Goal: Task Accomplishment & Management: Complete application form

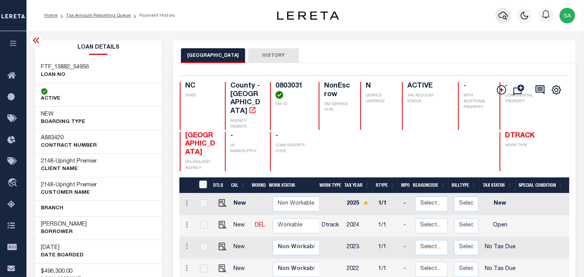
click at [500, 13] on icon "button" at bounding box center [502, 15] width 9 height 9
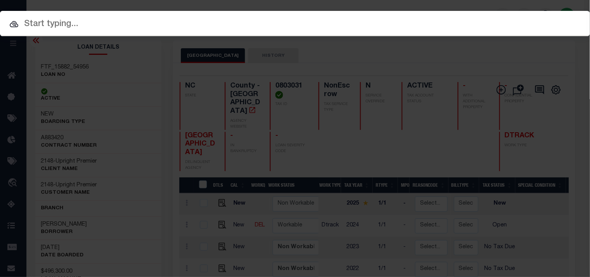
click at [459, 16] on div "Include Loans TBM Customers Borrowers Payments (Lender Non-Disb) Payments (Lend…" at bounding box center [295, 23] width 590 height 25
paste input "710903650"
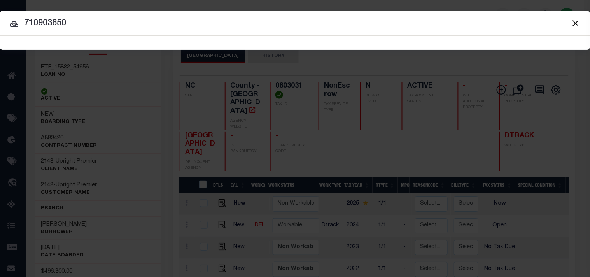
type input "710903650"
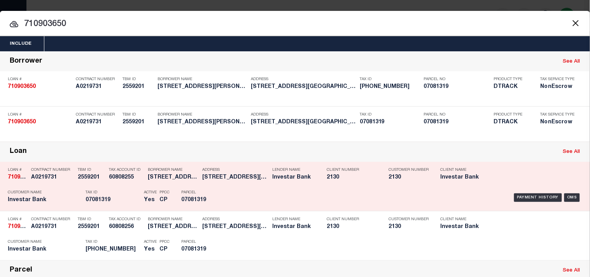
click at [202, 204] on h5 "07081319" at bounding box center [198, 200] width 35 height 7
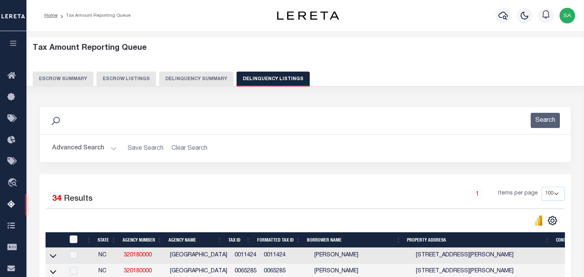
select select "NC"
click at [190, 84] on button "Delinquency Summary" at bounding box center [196, 79] width 74 height 15
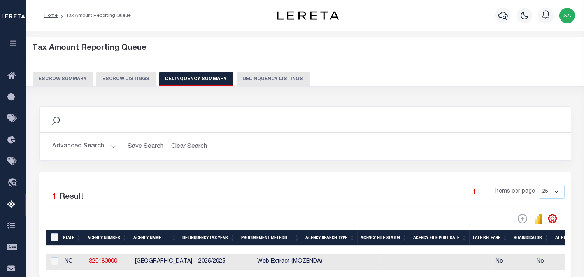
scroll to position [0, 542]
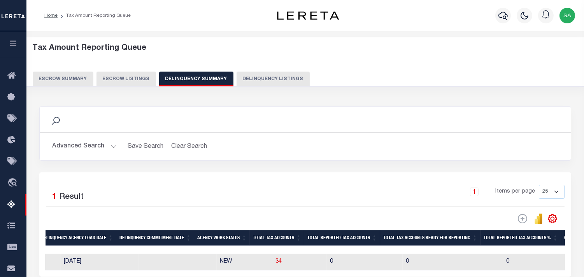
click at [111, 146] on button "Advanced Search" at bounding box center [84, 146] width 65 height 15
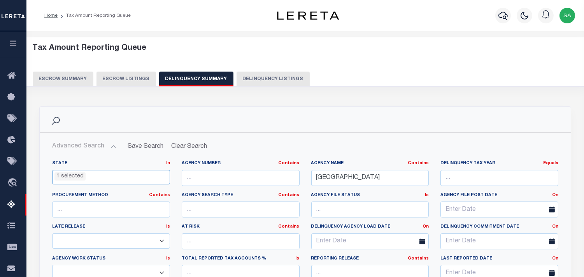
click at [109, 172] on ul "1 selected" at bounding box center [111, 175] width 117 height 11
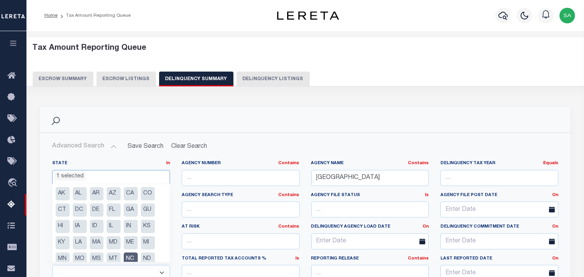
scroll to position [58, 0]
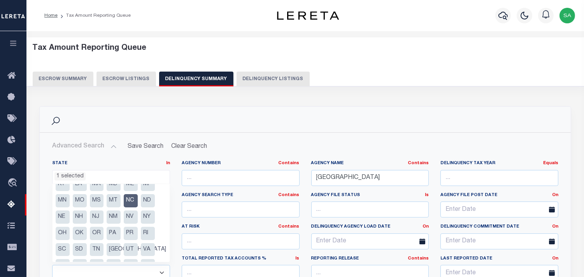
click at [129, 198] on li "NC" at bounding box center [131, 200] width 14 height 13
click at [94, 203] on li "MS" at bounding box center [97, 200] width 14 height 13
select select "MS"
drag, startPoint x: 384, startPoint y: 180, endPoint x: 383, endPoint y: 147, distance: 33.1
click at [288, 180] on div "State In In AK AL AR AZ CA CO CT DC DE FL GA GU HI IA ID IL IN KS KY LA MA MD M…" at bounding box center [305, 239] width 518 height 159
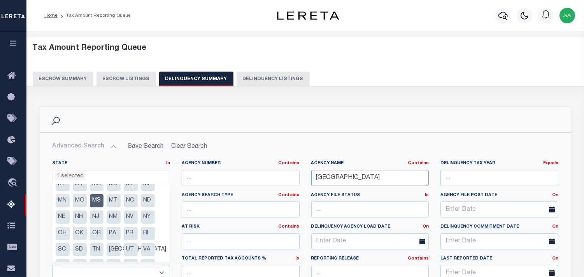
paste input "WINSTON"
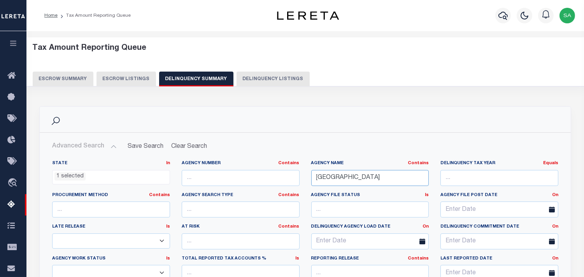
type input "[GEOGRAPHIC_DATA]"
click at [404, 129] on div "Search" at bounding box center [305, 120] width 531 height 26
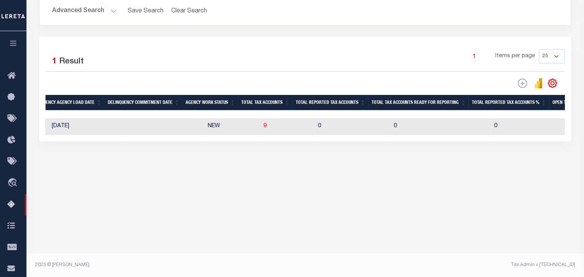
scroll to position [0, 0]
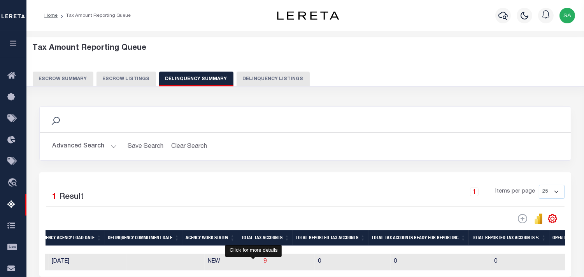
drag, startPoint x: 253, startPoint y: 265, endPoint x: 579, endPoint y: 209, distance: 330.4
click at [263, 264] on span "9" at bounding box center [264, 261] width 3 height 5
select select "100"
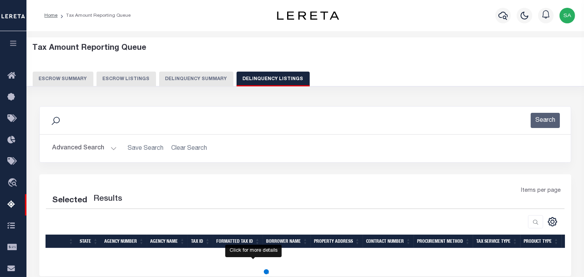
select select "100"
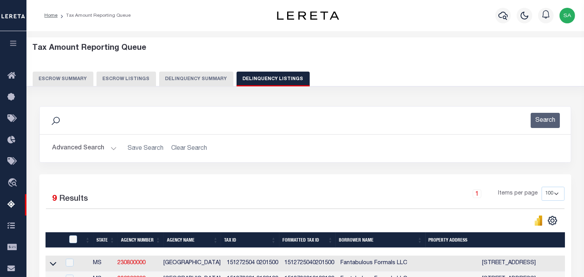
click at [168, 78] on button "Delinquency Summary" at bounding box center [196, 79] width 74 height 15
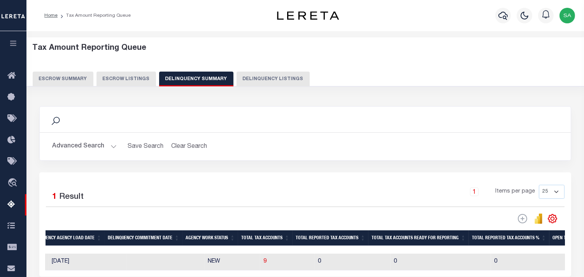
click at [110, 147] on button "Advanced Search" at bounding box center [84, 146] width 65 height 15
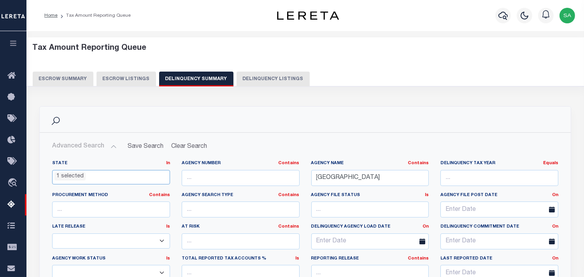
click at [111, 178] on ul "1 selected" at bounding box center [111, 175] width 117 height 11
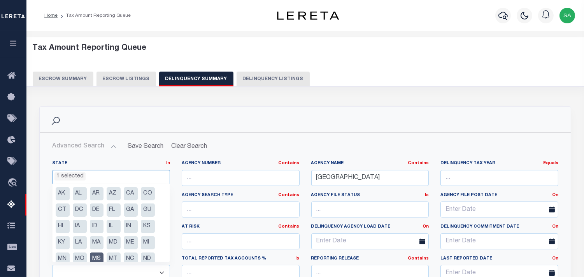
scroll to position [25, 0]
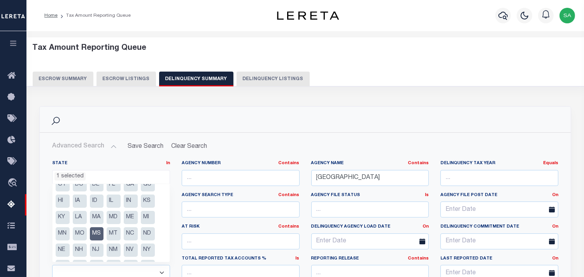
click at [97, 232] on li "MS" at bounding box center [97, 233] width 14 height 13
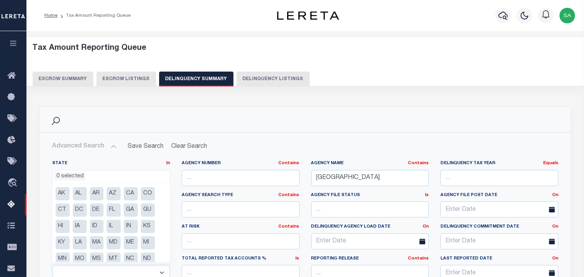
scroll to position [43, 0]
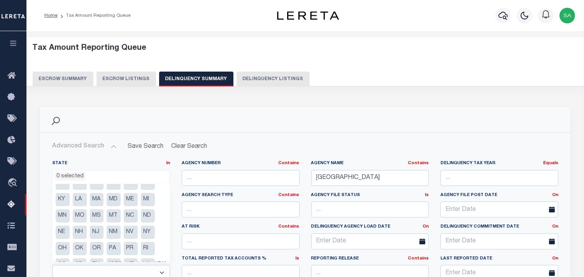
click at [133, 216] on li "NC" at bounding box center [131, 215] width 14 height 13
select select "NC"
click at [251, 142] on h2 "Advanced Search Save Search Clear Search SummaryGridWrapper_dynamictable_____De…" at bounding box center [305, 146] width 519 height 15
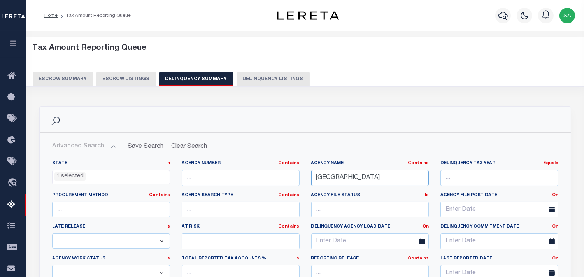
drag, startPoint x: 395, startPoint y: 177, endPoint x: 286, endPoint y: 177, distance: 109.0
click at [286, 177] on div "State In In AK AL AR AZ CA CO CT DC DE FL GA GU HI IA ID IL IN KS KY LA MA MD M…" at bounding box center [305, 239] width 518 height 159
paste input "UNI"
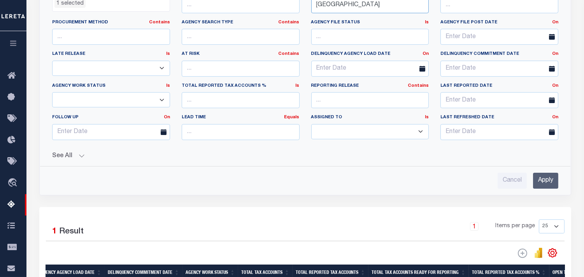
type input "[GEOGRAPHIC_DATA]"
click at [545, 182] on input "Apply" at bounding box center [545, 181] width 25 height 16
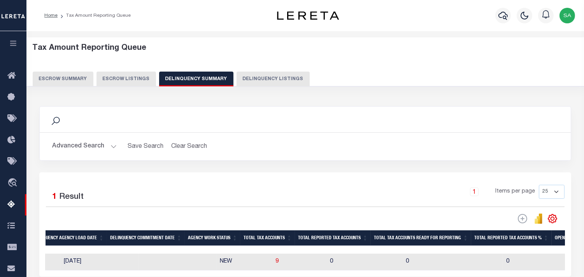
scroll to position [130, 0]
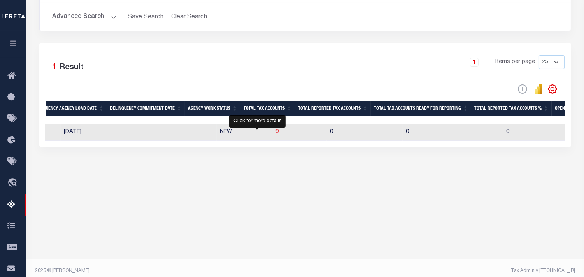
click at [276, 133] on span "9" at bounding box center [277, 131] width 3 height 5
select select "100"
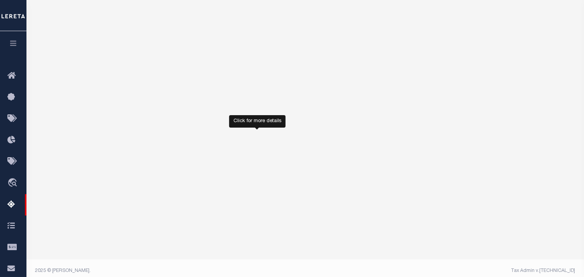
select select "100"
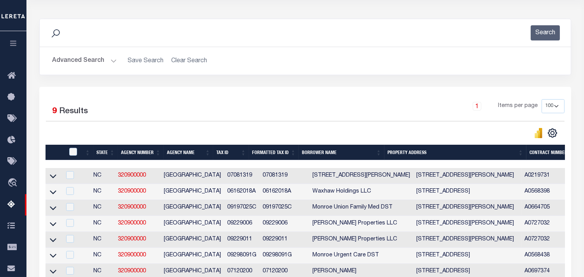
scroll to position [174, 0]
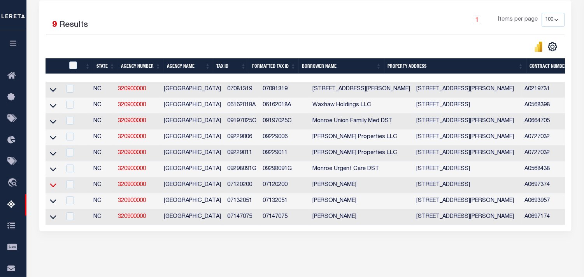
click at [55, 188] on icon at bounding box center [53, 186] width 7 height 4
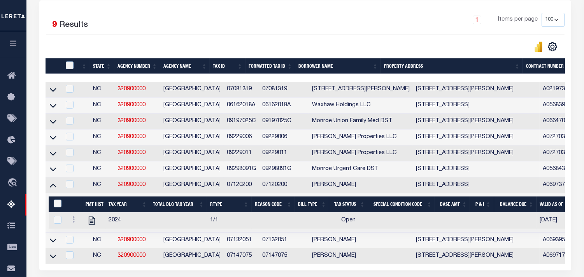
scroll to position [173, 0]
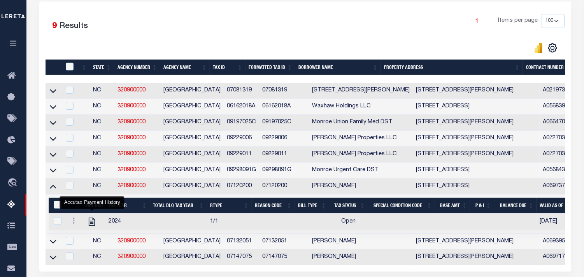
drag, startPoint x: 93, startPoint y: 226, endPoint x: 190, endPoint y: 10, distance: 236.4
click at [93, 226] on icon "" at bounding box center [92, 222] width 10 height 10
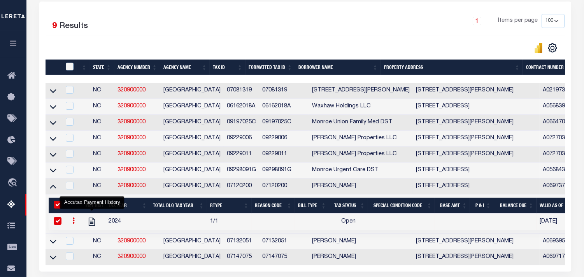
checkbox input "true"
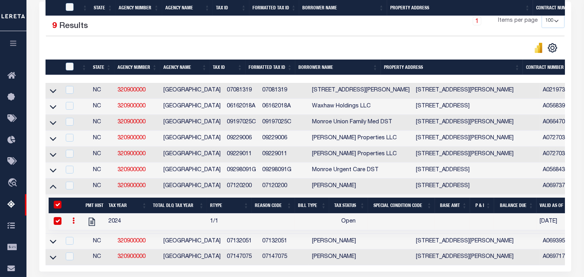
scroll to position [246, 0]
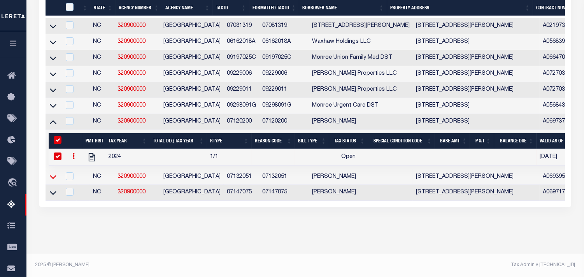
click at [53, 174] on icon at bounding box center [53, 177] width 7 height 8
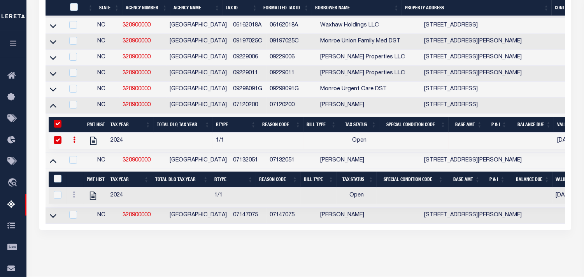
scroll to position [238, 0]
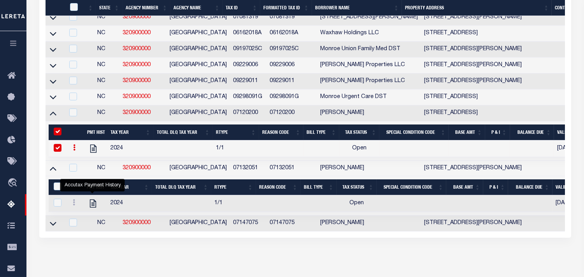
drag, startPoint x: 92, startPoint y: 208, endPoint x: 194, endPoint y: 7, distance: 225.7
click at [92, 208] on icon "" at bounding box center [93, 203] width 10 height 10
checkbox input "true"
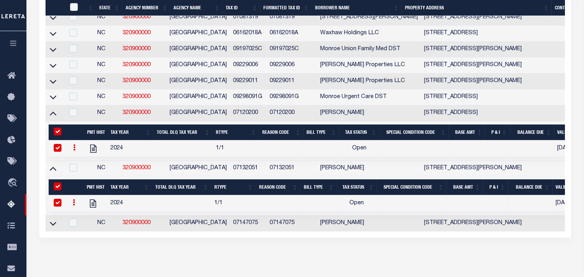
drag, startPoint x: 53, startPoint y: 230, endPoint x: 137, endPoint y: 234, distance: 84.9
click at [52, 226] on icon at bounding box center [53, 224] width 7 height 4
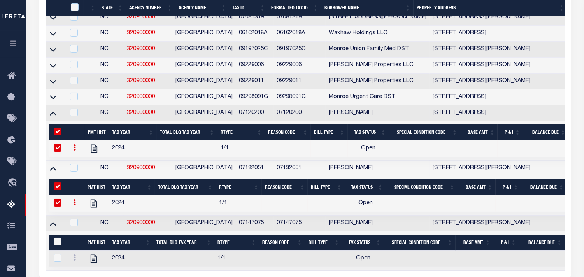
scroll to position [317, 0]
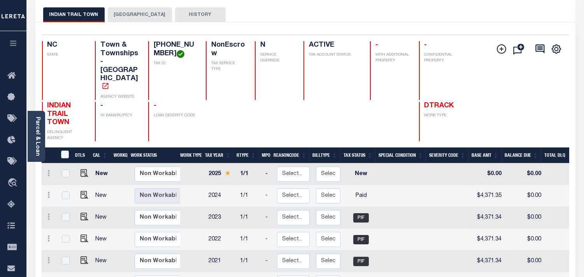
scroll to position [43, 0]
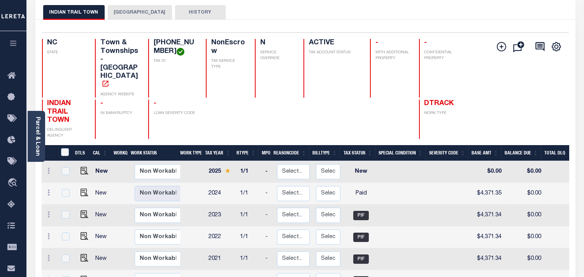
click at [136, 9] on button "UNION COUNTY" at bounding box center [140, 12] width 64 height 15
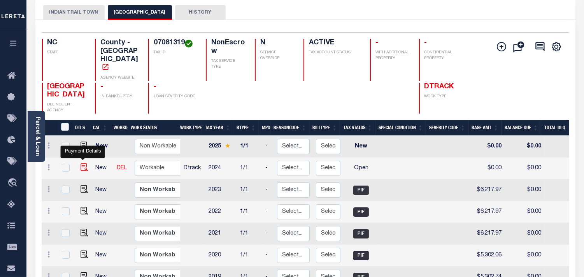
click at [81, 163] on img "" at bounding box center [85, 167] width 8 height 8
checkbox input "true"
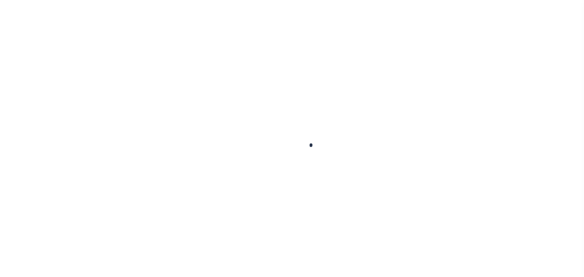
checkbox input "false"
type input "[DATE]"
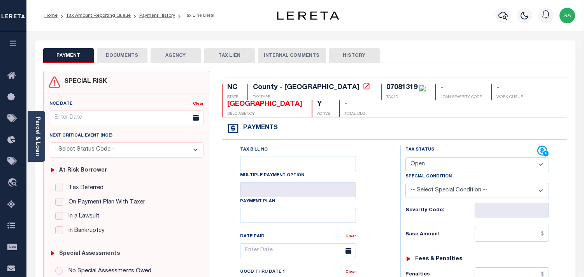
drag, startPoint x: 424, startPoint y: 160, endPoint x: 424, endPoint y: 169, distance: 8.6
click at [424, 161] on select "- Select Status Code - Open Due/Unpaid Paid Incomplete No Tax Due Internal Refu…" at bounding box center [477, 164] width 144 height 15
select select "PYD"
click at [405, 158] on select "- Select Status Code - Open Due/Unpaid Paid Incomplete No Tax Due Internal Refu…" at bounding box center [477, 164] width 144 height 15
type input "[DATE]"
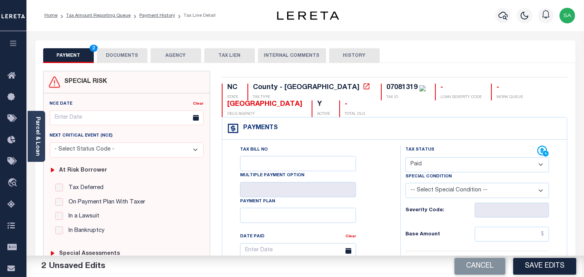
click at [128, 59] on button "DOCUMENTS" at bounding box center [122, 55] width 51 height 15
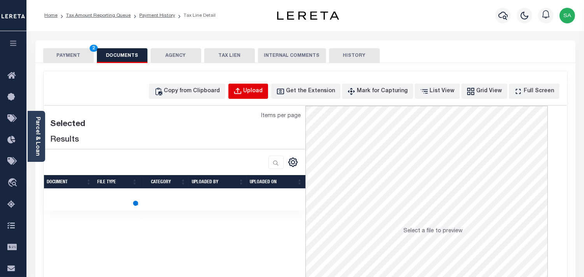
click at [259, 90] on div "Upload" at bounding box center [253, 91] width 19 height 9
select select "POP"
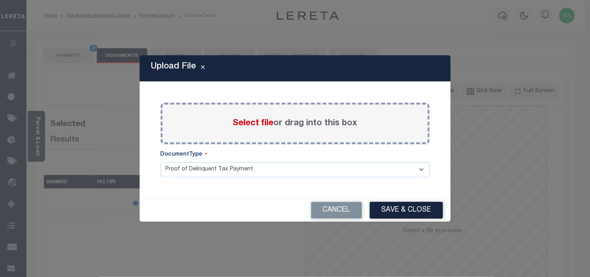
click at [252, 125] on span "Select file" at bounding box center [253, 123] width 41 height 9
click at [0, 0] on input "Select file or drag into this box" at bounding box center [0, 0] width 0 height 0
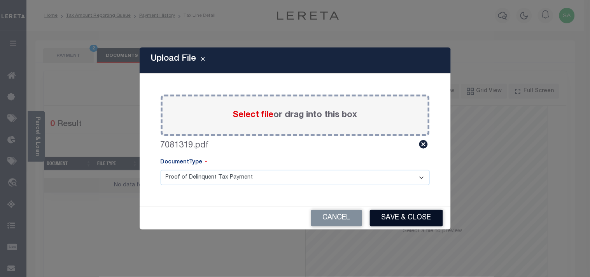
click at [405, 219] on button "Save & Close" at bounding box center [406, 218] width 73 height 17
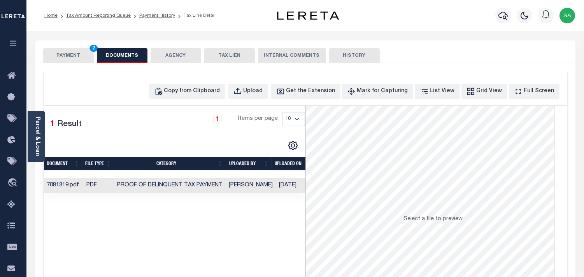
click at [297, 185] on td "[DATE]" at bounding box center [296, 185] width 40 height 15
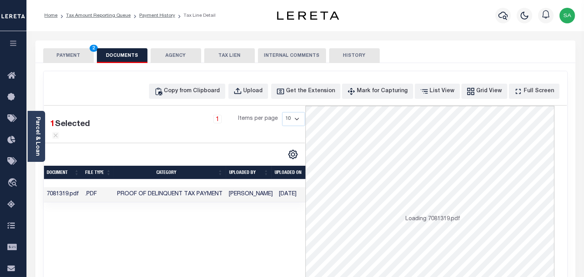
click at [59, 51] on button "PAYMENT 2" at bounding box center [68, 55] width 51 height 15
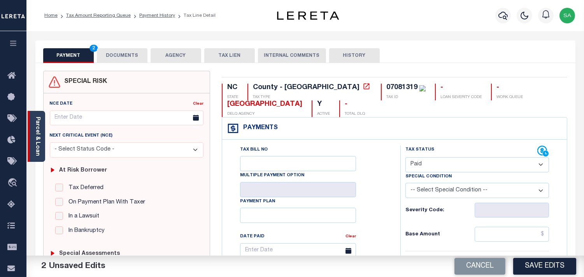
click at [42, 138] on div "Parcel & Loan" at bounding box center [37, 136] width 18 height 51
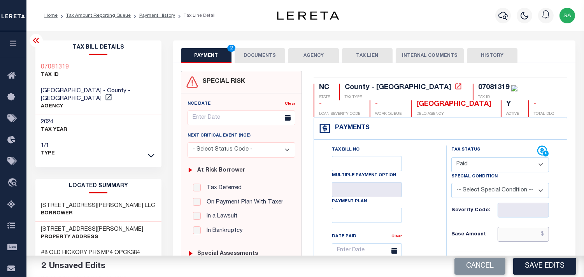
click at [523, 242] on input "text" at bounding box center [523, 234] width 51 height 15
paste input "6,287.81"
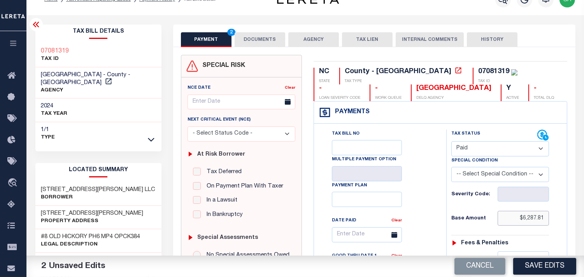
scroll to position [216, 0]
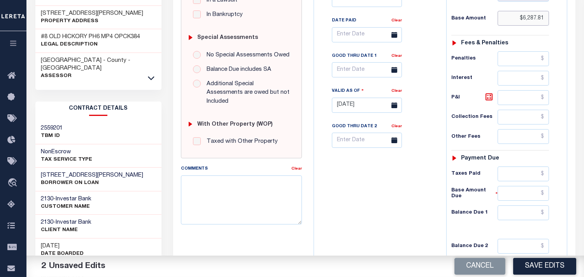
type input "$6,287.81"
click at [530, 216] on input "text" at bounding box center [523, 212] width 51 height 15
type input "$0.00"
click at [401, 208] on div "Tax Bill No Multiple Payment Option Payment Plan Clear" at bounding box center [378, 102] width 125 height 344
click at [535, 268] on button "Save Edits" at bounding box center [544, 266] width 63 height 17
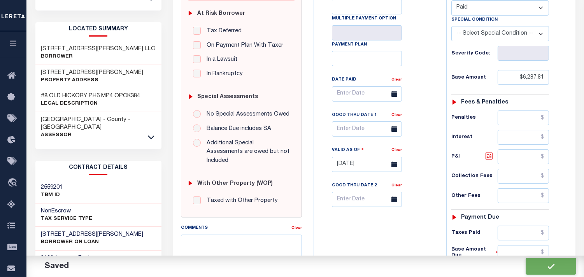
checkbox input "false"
type input "$6,287.81"
type input "$0"
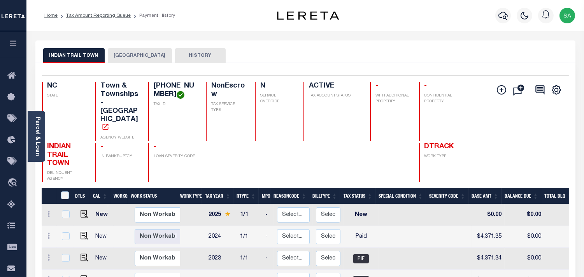
click at [132, 56] on button "[GEOGRAPHIC_DATA]" at bounding box center [140, 55] width 64 height 15
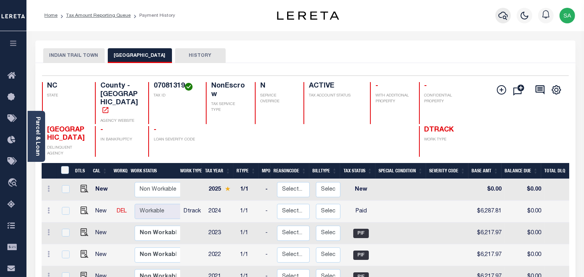
click at [502, 16] on icon "button" at bounding box center [502, 15] width 9 height 9
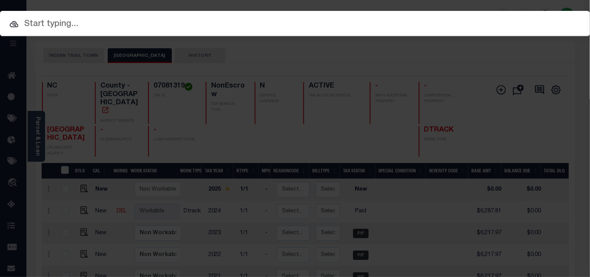
click at [458, 19] on input "text" at bounding box center [295, 25] width 590 height 14
paste input "162736"
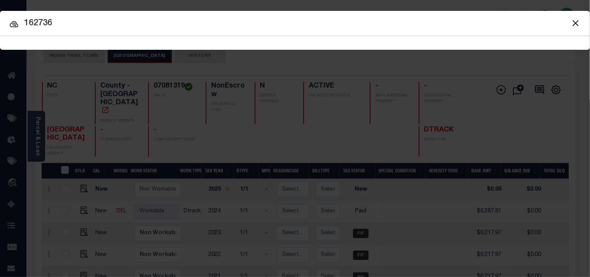
type input "162736"
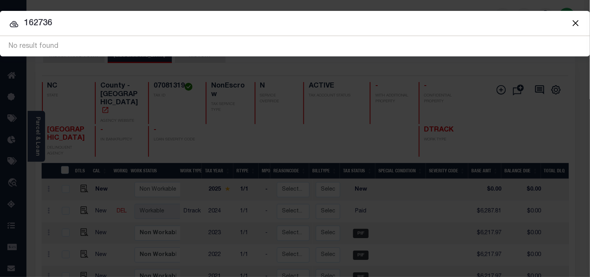
drag, startPoint x: 25, startPoint y: 23, endPoint x: 73, endPoint y: 25, distance: 48.3
click at [73, 25] on input "162736" at bounding box center [295, 24] width 590 height 14
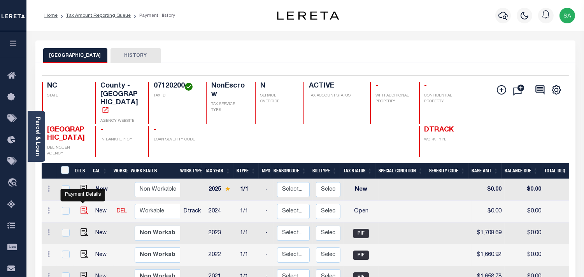
click at [81, 207] on img "" at bounding box center [85, 211] width 8 height 8
checkbox input "true"
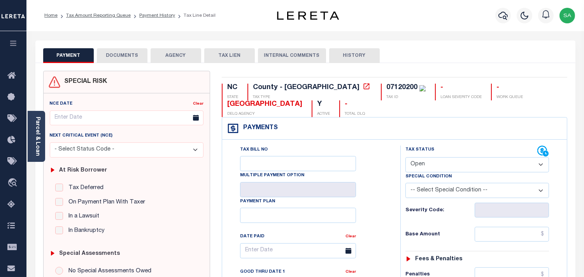
drag, startPoint x: 420, startPoint y: 165, endPoint x: 421, endPoint y: 169, distance: 4.0
click at [420, 165] on select "- Select Status Code - Open Due/Unpaid Paid Incomplete No Tax Due Internal Refu…" at bounding box center [477, 164] width 144 height 15
select select "PYD"
click at [405, 158] on select "- Select Status Code - Open Due/Unpaid Paid Incomplete No Tax Due Internal Refu…" at bounding box center [477, 164] width 144 height 15
type input "[DATE]"
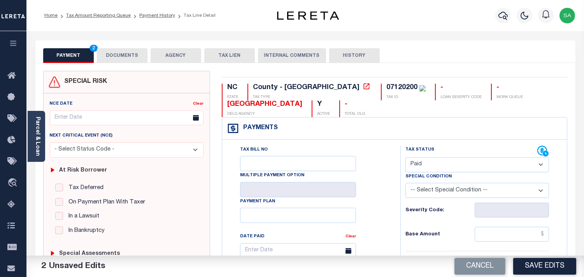
click at [135, 56] on button "DOCUMENTS" at bounding box center [122, 55] width 51 height 15
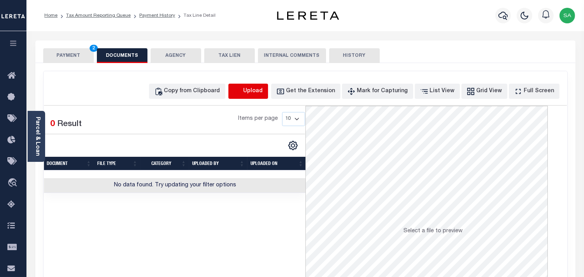
click at [242, 88] on icon "button" at bounding box center [237, 91] width 9 height 9
select select "POP"
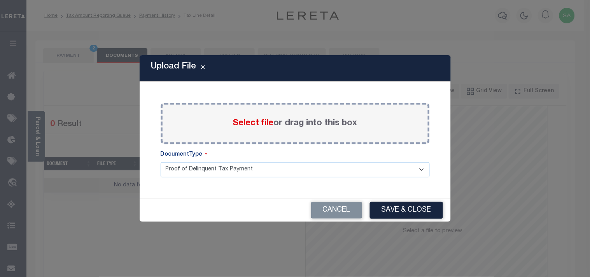
click at [239, 125] on span "Select file" at bounding box center [253, 123] width 41 height 9
click at [0, 0] on input "Select file or drag into this box" at bounding box center [0, 0] width 0 height 0
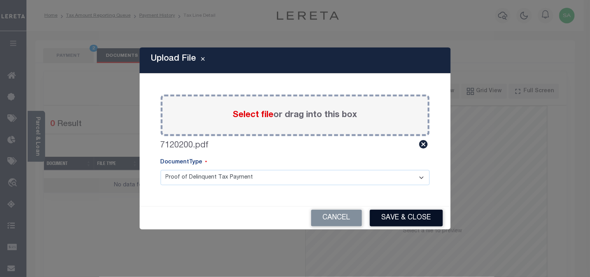
click at [405, 219] on button "Save & Close" at bounding box center [406, 218] width 73 height 17
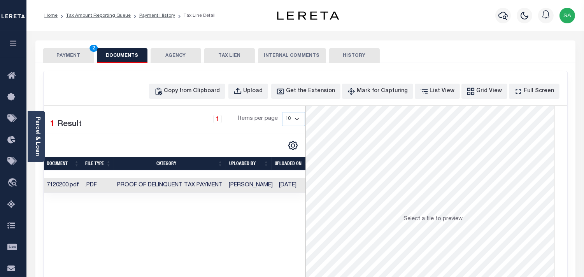
click at [78, 57] on button "PAYMENT 2" at bounding box center [68, 55] width 51 height 15
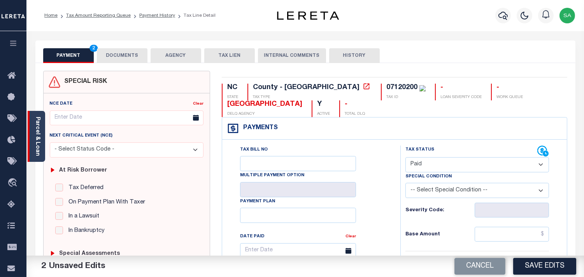
click at [37, 142] on link "Parcel & Loan" at bounding box center [37, 136] width 5 height 39
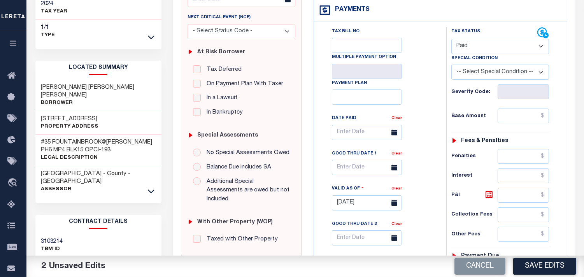
scroll to position [130, 0]
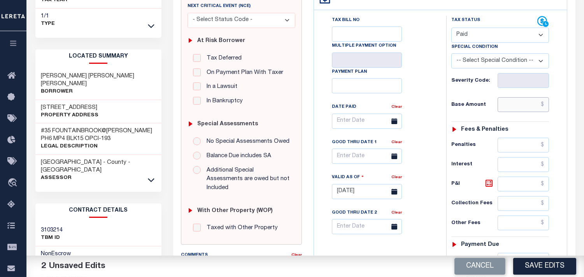
click at [516, 102] on input "text" at bounding box center [523, 104] width 51 height 15
paste input "1,739.65"
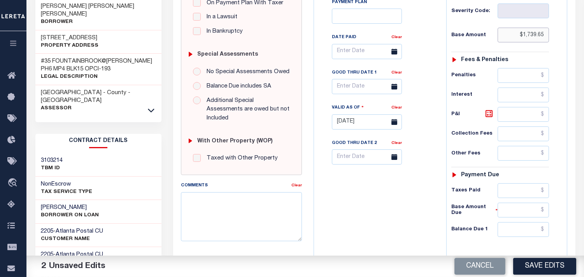
scroll to position [302, 0]
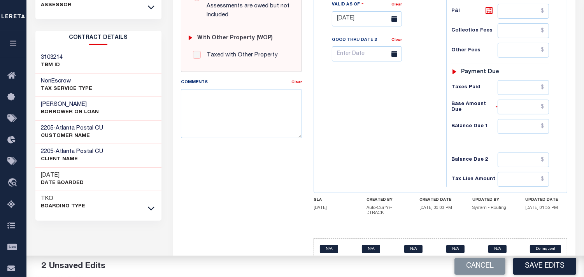
type input "$1,739.65"
click at [517, 126] on input "text" at bounding box center [523, 126] width 51 height 15
type input "$0.00"
drag, startPoint x: 392, startPoint y: 130, endPoint x: 423, endPoint y: 153, distance: 38.3
click at [392, 130] on div "Tax Bill No Multiple Payment Option Payment Plan Clear" at bounding box center [378, 15] width 125 height 344
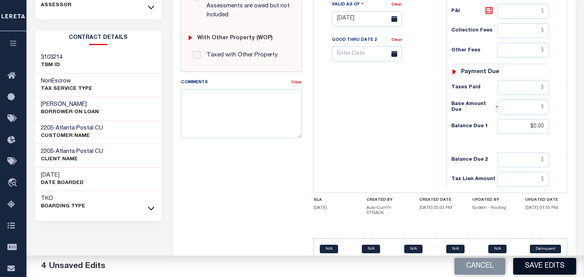
click at [545, 270] on button "Save Edits" at bounding box center [544, 266] width 63 height 17
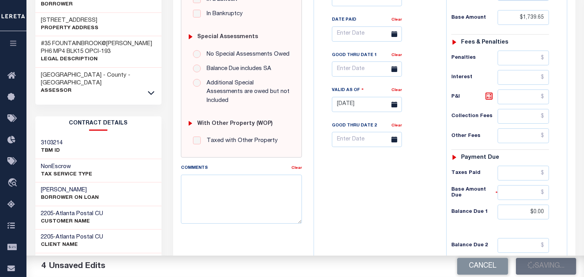
scroll to position [216, 0]
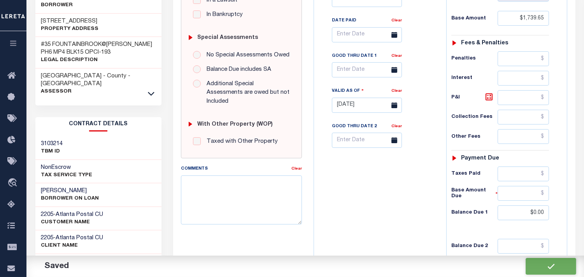
checkbox input "false"
type input "$1,739.65"
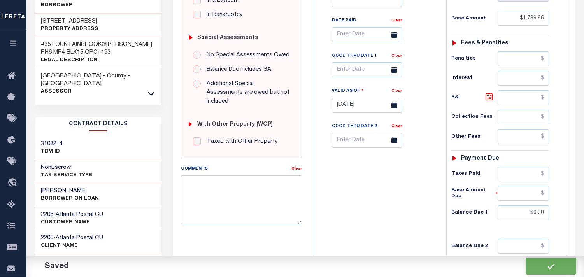
type input "$0"
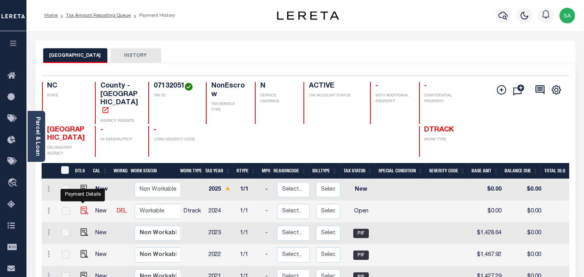
click at [83, 207] on img "" at bounding box center [85, 211] width 8 height 8
checkbox input "true"
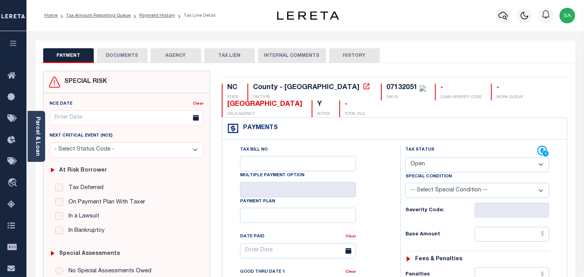
drag, startPoint x: 449, startPoint y: 162, endPoint x: 449, endPoint y: 170, distance: 7.8
click at [449, 162] on select "- Select Status Code - Open Due/Unpaid Paid Incomplete No Tax Due Internal Refu…" at bounding box center [477, 164] width 144 height 15
select select "PYD"
click at [405, 158] on select "- Select Status Code - Open Due/Unpaid Paid Incomplete No Tax Due Internal Refu…" at bounding box center [477, 164] width 144 height 15
type input "[DATE]"
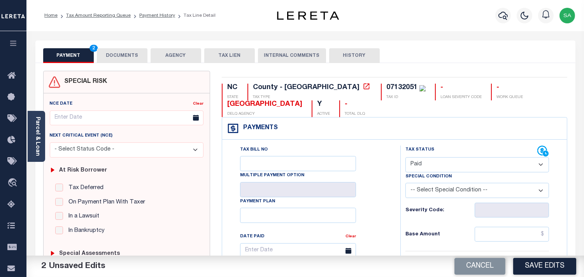
click at [131, 57] on button "DOCUMENTS" at bounding box center [122, 55] width 51 height 15
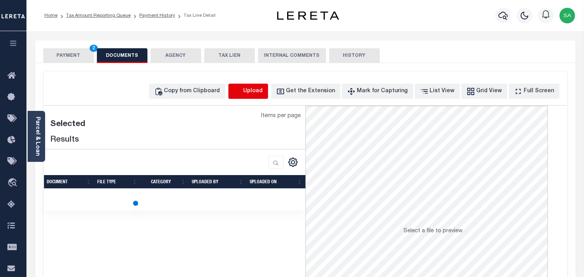
click at [242, 91] on icon "button" at bounding box center [237, 91] width 9 height 9
select select "POP"
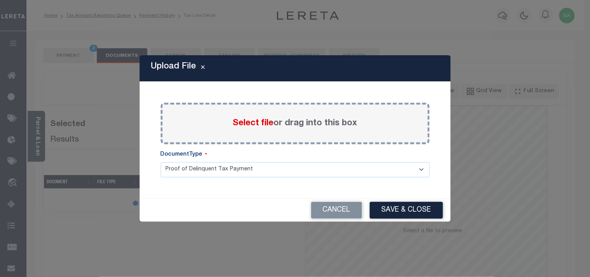
click at [248, 123] on span "Select file" at bounding box center [253, 123] width 41 height 9
click at [0, 0] on input "Select file or drag into this box" at bounding box center [0, 0] width 0 height 0
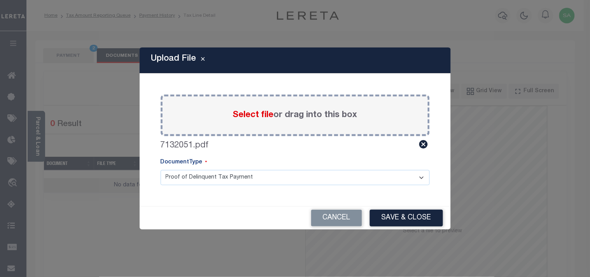
drag, startPoint x: 398, startPoint y: 223, endPoint x: 405, endPoint y: 221, distance: 7.3
click at [398, 222] on button "Save & Close" at bounding box center [406, 218] width 73 height 17
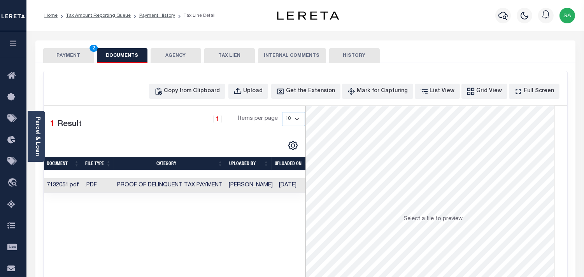
click at [281, 186] on td "[DATE]" at bounding box center [296, 185] width 40 height 15
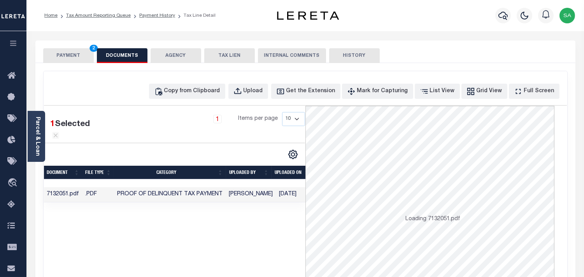
scroll to position [0, 6]
click at [78, 58] on button "PAYMENT 2" at bounding box center [68, 55] width 51 height 15
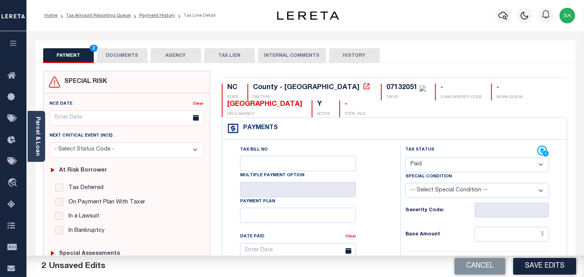
click at [37, 149] on link "Parcel & Loan" at bounding box center [37, 136] width 5 height 39
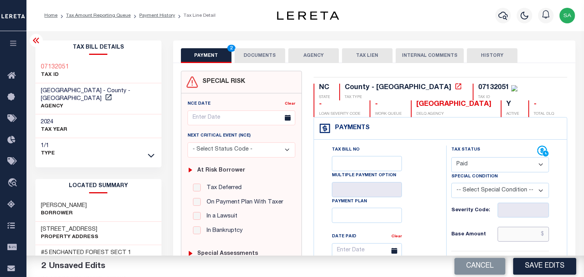
click at [520, 235] on input "text" at bounding box center [523, 234] width 51 height 15
paste input "1,441.45"
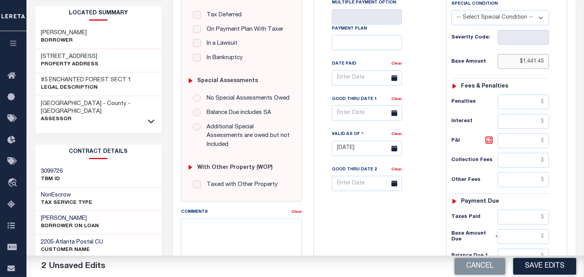
scroll to position [302, 0]
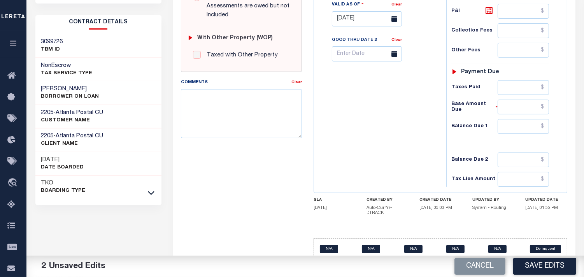
type input "$1,441.45"
click at [533, 128] on input "text" at bounding box center [523, 126] width 51 height 15
type input "$0.00"
click at [393, 121] on div "Tax Bill No Multiple Payment Option Payment Plan Clear" at bounding box center [378, 15] width 125 height 344
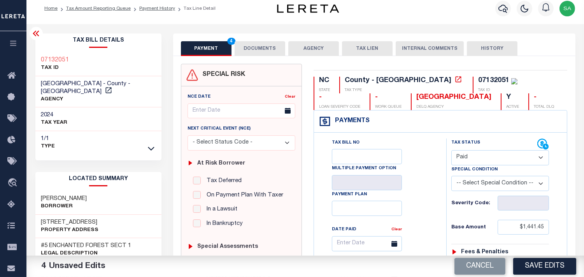
scroll to position [0, 0]
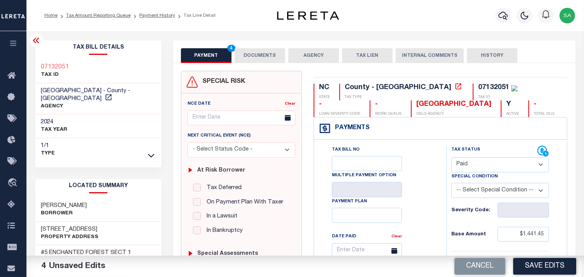
click at [267, 54] on button "DOCUMENTS" at bounding box center [260, 55] width 51 height 15
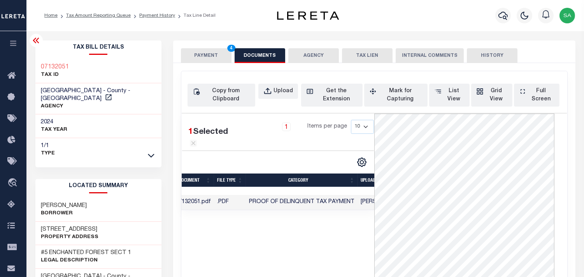
click at [205, 55] on button "PAYMENT 4" at bounding box center [206, 55] width 51 height 15
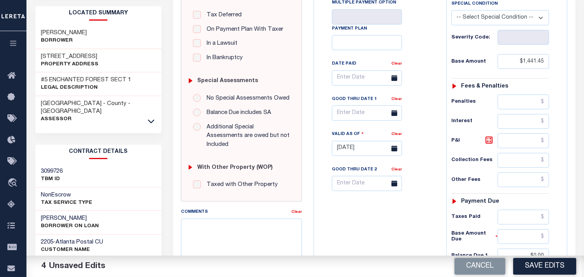
scroll to position [311, 0]
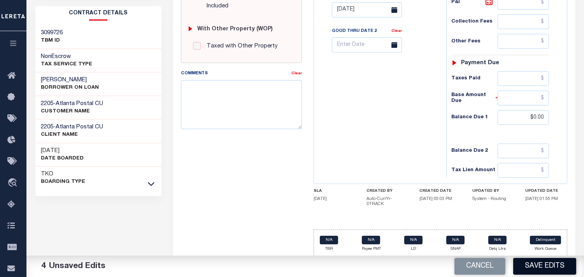
click at [544, 261] on button "Save Edits" at bounding box center [544, 266] width 63 height 17
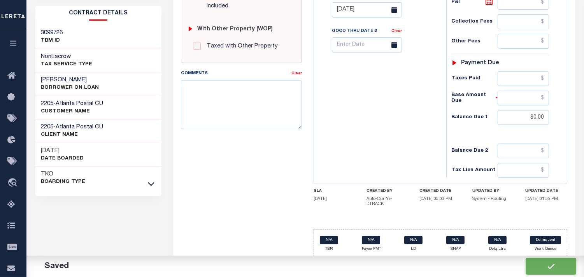
checkbox input "false"
type input "$1,441.45"
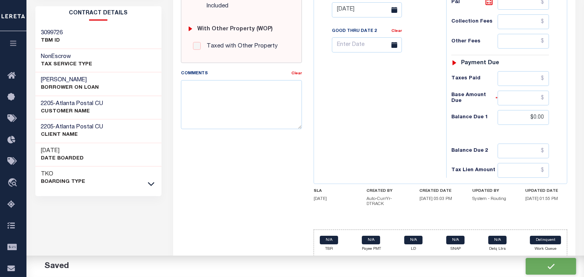
type input "$0"
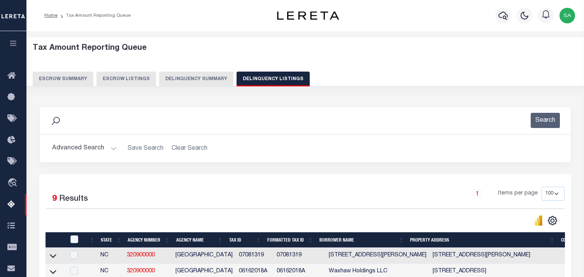
select select "100"
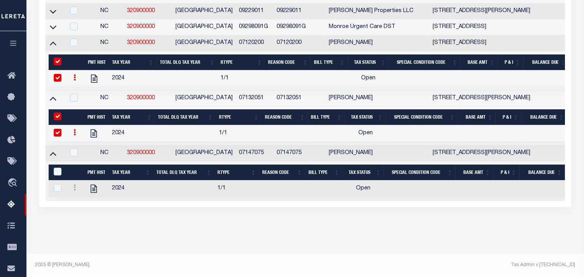
scroll to position [167, 0]
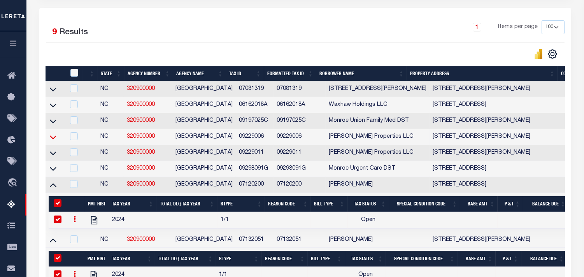
click at [54, 139] on icon at bounding box center [53, 137] width 7 height 8
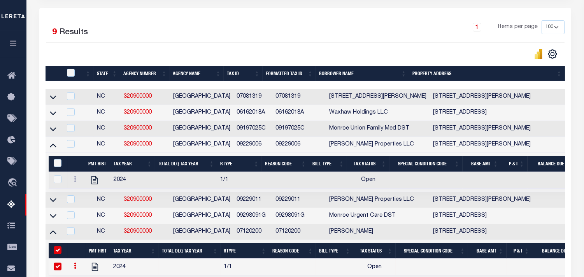
scroll to position [130, 0]
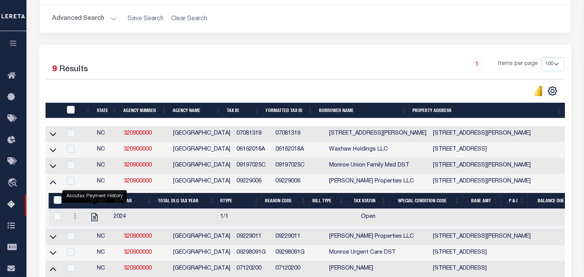
drag, startPoint x: 94, startPoint y: 221, endPoint x: 232, endPoint y: 1, distance: 259.7
click at [94, 221] on icon "" at bounding box center [94, 217] width 6 height 8
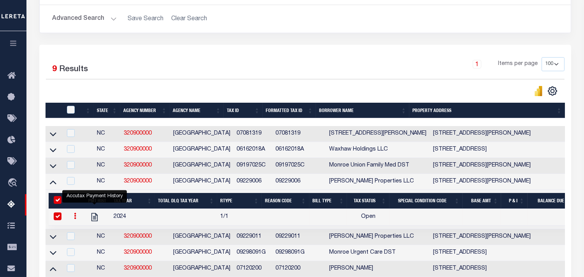
checkbox input "true"
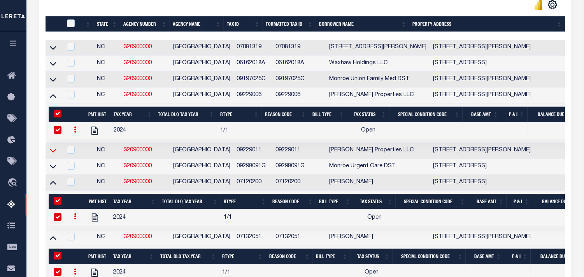
click at [53, 152] on icon at bounding box center [53, 150] width 7 height 8
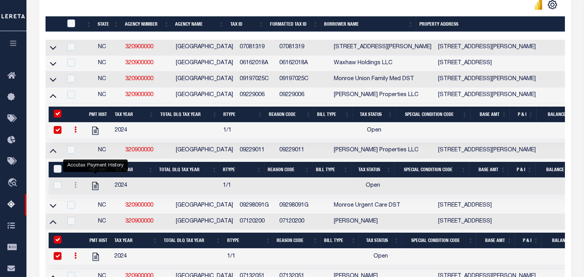
drag, startPoint x: 98, startPoint y: 189, endPoint x: 254, endPoint y: 5, distance: 241.8
click at [98, 189] on icon "" at bounding box center [95, 186] width 10 height 10
checkbox input "true"
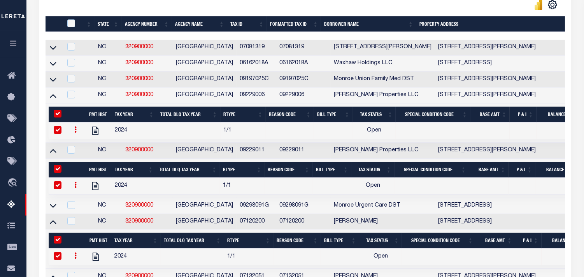
drag, startPoint x: 54, startPoint y: 65, endPoint x: 577, endPoint y: 93, distance: 524.1
click at [54, 65] on icon at bounding box center [53, 64] width 7 height 8
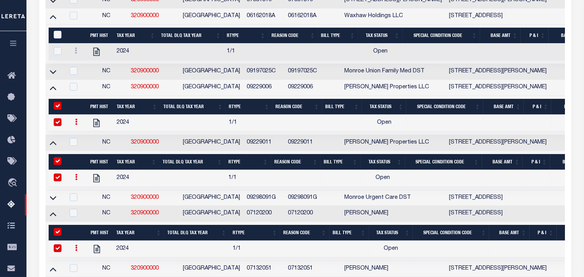
scroll to position [212, 0]
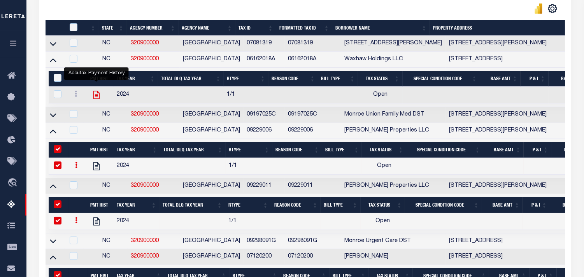
click at [94, 96] on icon "" at bounding box center [96, 95] width 6 height 8
checkbox input "true"
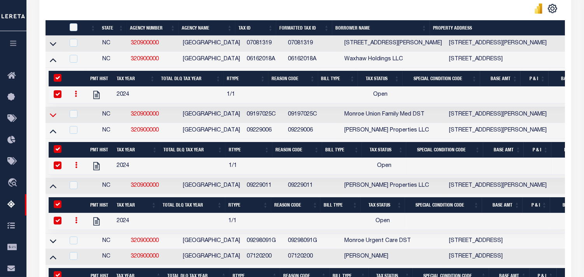
click at [51, 115] on icon at bounding box center [53, 115] width 7 height 8
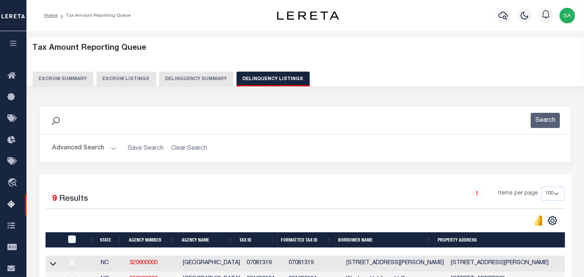
scroll to position [173, 0]
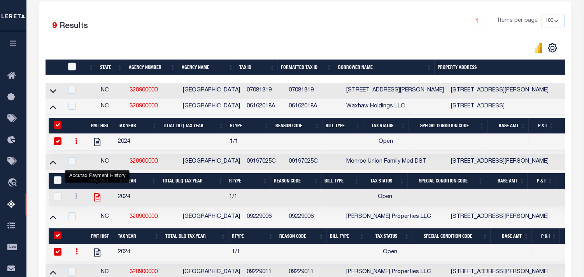
click at [98, 200] on icon "" at bounding box center [97, 197] width 6 height 8
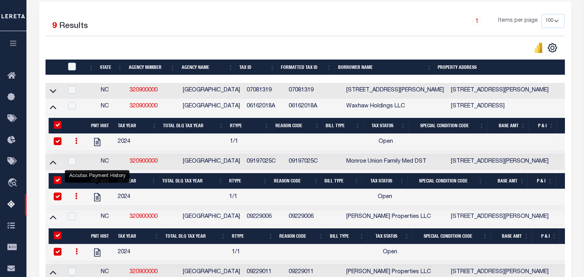
checkbox input "true"
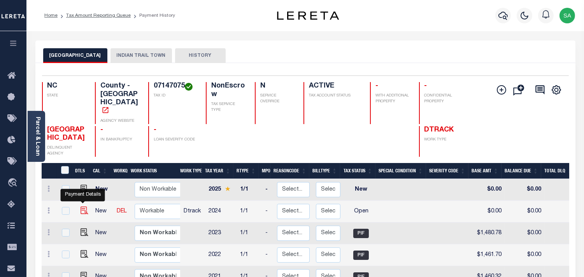
click at [81, 207] on img "" at bounding box center [85, 211] width 8 height 8
checkbox input "true"
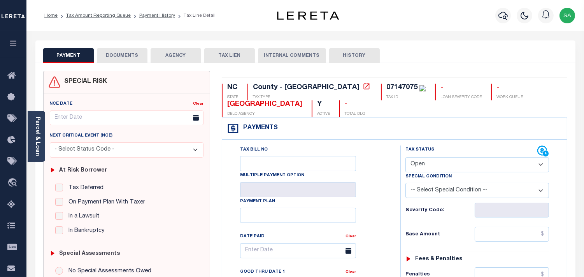
click at [35, 152] on link "Parcel & Loan" at bounding box center [37, 136] width 5 height 39
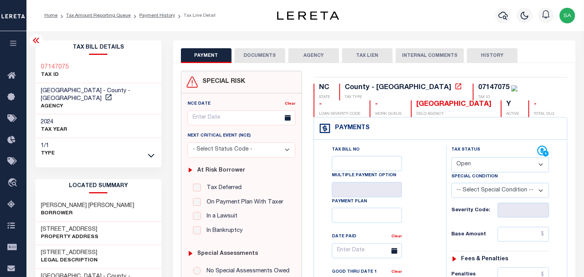
click at [496, 167] on select "- Select Status Code - Open Due/Unpaid Paid Incomplete No Tax Due Internal Refu…" at bounding box center [500, 164] width 98 height 15
select select "PYD"
click at [451, 158] on select "- Select Status Code - Open Due/Unpaid Paid Incomplete No Tax Due Internal Refu…" at bounding box center [500, 164] width 98 height 15
type input "[DATE]"
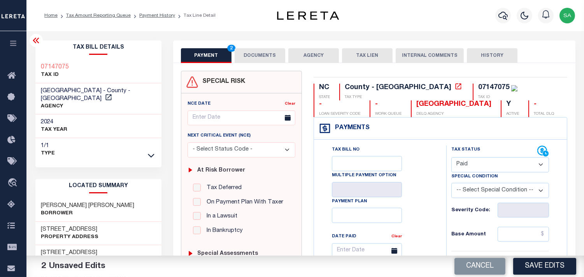
click at [262, 56] on button "DOCUMENTS" at bounding box center [260, 55] width 51 height 15
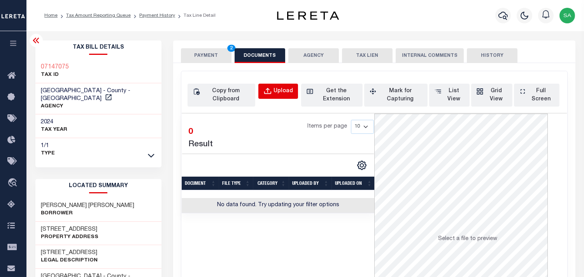
click at [277, 85] on button "Upload" at bounding box center [278, 91] width 40 height 15
select select "POP"
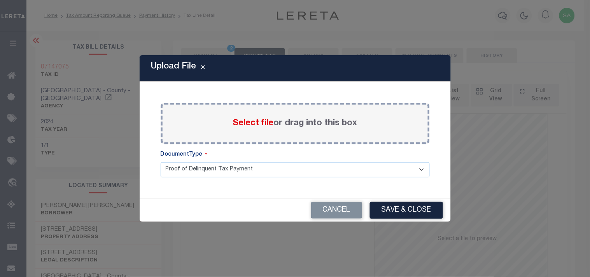
click at [265, 127] on span "Select file" at bounding box center [253, 123] width 41 height 9
click at [0, 0] on input "Select file or drag into this box" at bounding box center [0, 0] width 0 height 0
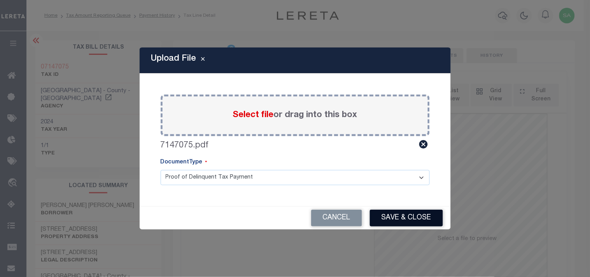
click at [396, 223] on button "Save & Close" at bounding box center [406, 218] width 73 height 17
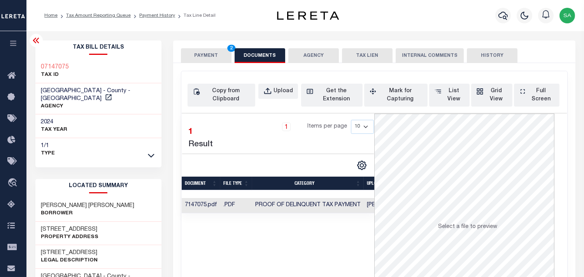
click at [350, 200] on td "Proof of Delinquent Tax Payment" at bounding box center [308, 205] width 112 height 15
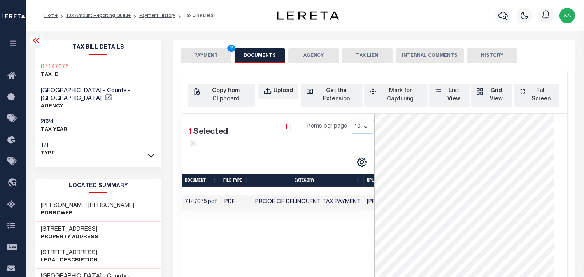
click at [208, 54] on button "PAYMENT 2" at bounding box center [206, 55] width 51 height 15
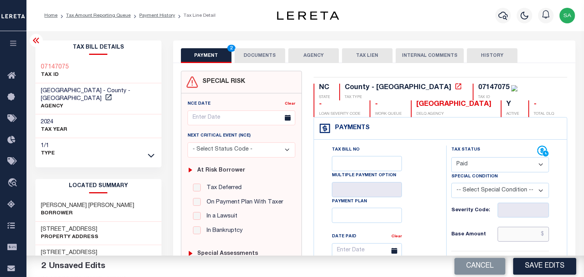
click at [521, 238] on input "text" at bounding box center [523, 234] width 51 height 15
paste input "1,528.05"
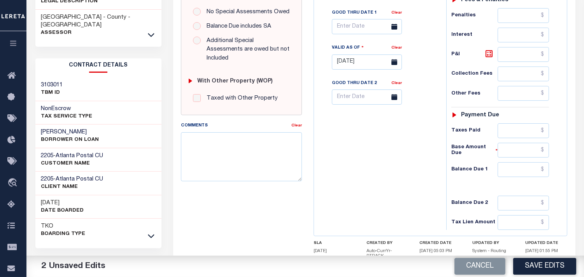
type input "$1,528.05"
click at [518, 175] on input "text" at bounding box center [523, 169] width 51 height 15
type input "$0.00"
click at [396, 167] on div "Tax Bill No Multiple Payment Option Payment Plan Clear" at bounding box center [378, 58] width 125 height 344
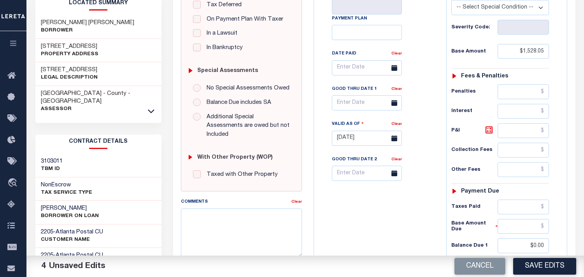
scroll to position [43, 0]
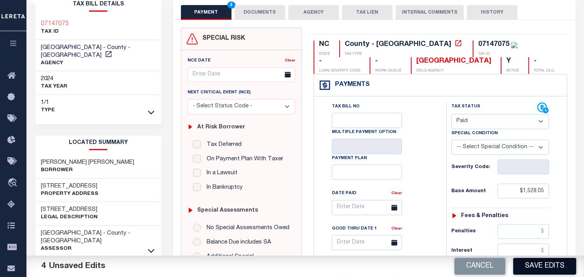
click at [535, 267] on button "Save Edits" at bounding box center [544, 266] width 63 height 17
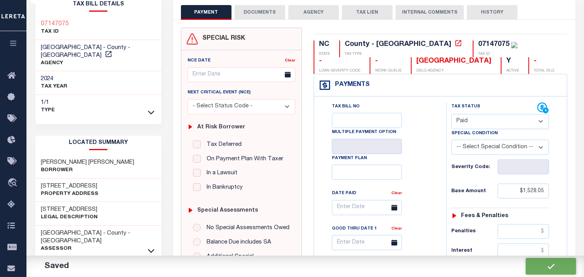
checkbox input "false"
type input "$1,528.05"
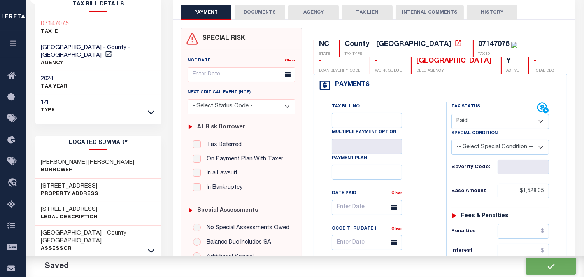
type input "$0"
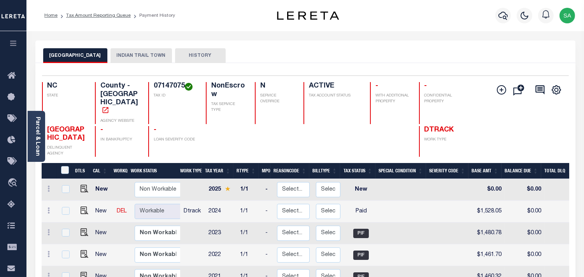
click at [140, 55] on button "INDIAN TRAIL TOWN" at bounding box center [141, 55] width 61 height 15
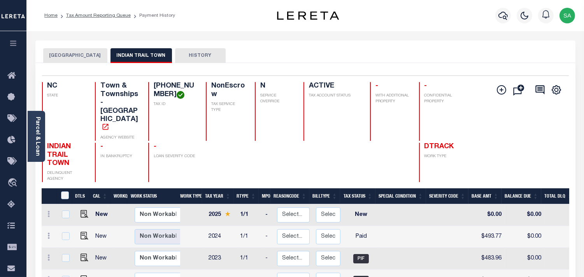
click at [56, 59] on button "[GEOGRAPHIC_DATA]" at bounding box center [75, 55] width 64 height 15
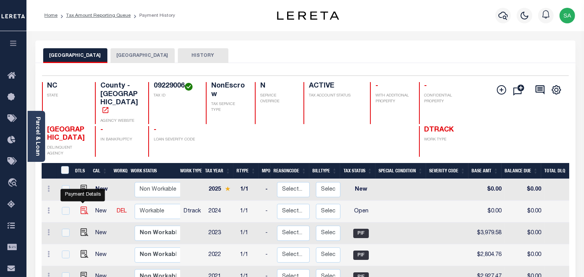
click at [82, 207] on img "" at bounding box center [85, 211] width 8 height 8
checkbox input "true"
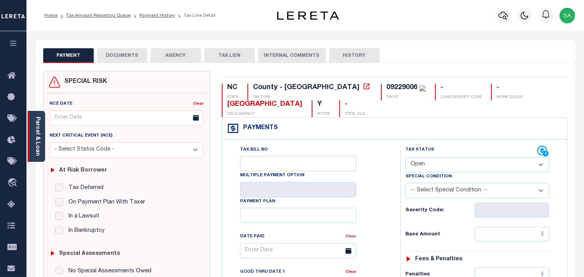
click at [35, 143] on link "Parcel & Loan" at bounding box center [37, 136] width 5 height 39
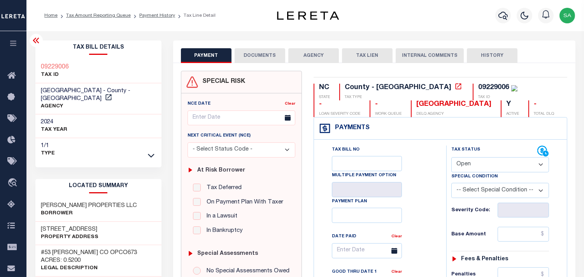
click at [469, 165] on select "- Select Status Code - Open Due/Unpaid Paid Incomplete No Tax Due Internal Refu…" at bounding box center [500, 164] width 98 height 15
select select "PYD"
click at [451, 158] on select "- Select Status Code - Open Due/Unpaid Paid Incomplete No Tax Due Internal Refu…" at bounding box center [500, 164] width 98 height 15
type input "[DATE]"
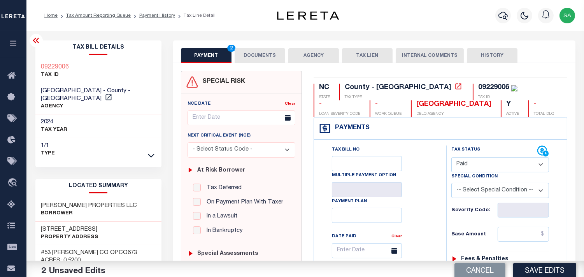
click at [261, 59] on button "DOCUMENTS" at bounding box center [260, 55] width 51 height 15
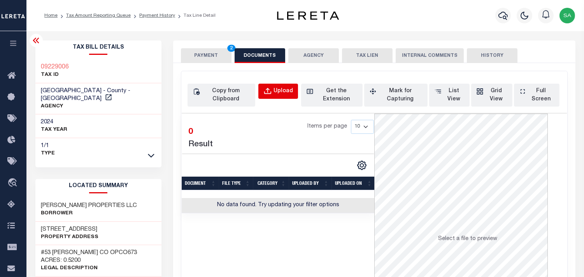
click at [282, 94] on div "Upload" at bounding box center [283, 91] width 19 height 9
select select "POP"
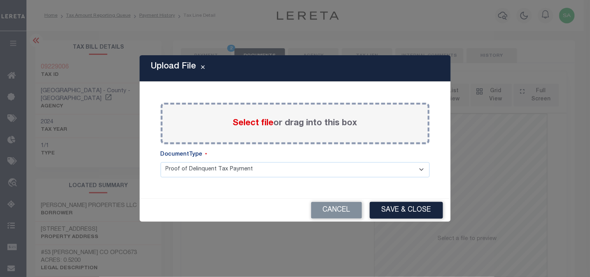
click at [272, 125] on span "Select file" at bounding box center [253, 123] width 41 height 9
click at [0, 0] on input "Select file or drag into this box" at bounding box center [0, 0] width 0 height 0
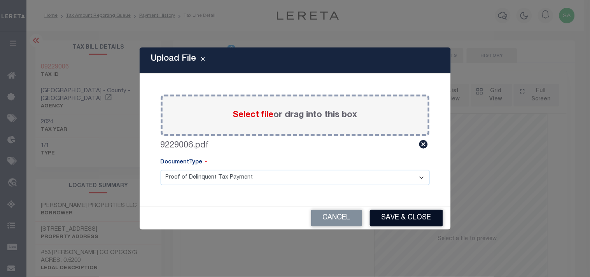
click at [410, 222] on button "Save & Close" at bounding box center [406, 218] width 73 height 17
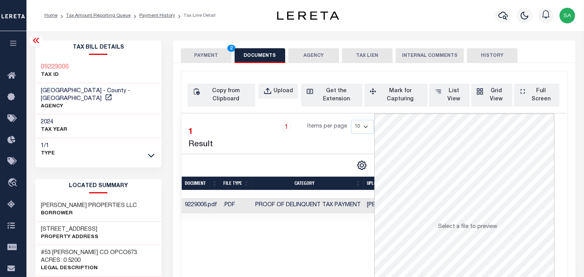
click at [200, 53] on button "PAYMENT 2" at bounding box center [206, 55] width 51 height 15
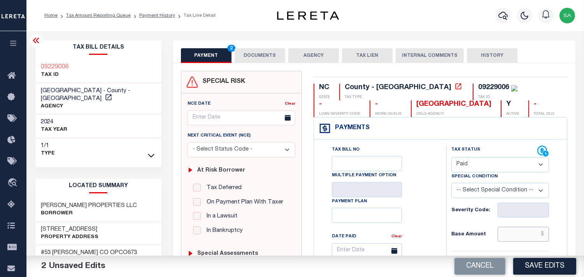
click at [510, 236] on input "text" at bounding box center [523, 234] width 51 height 15
paste input "4,059.17"
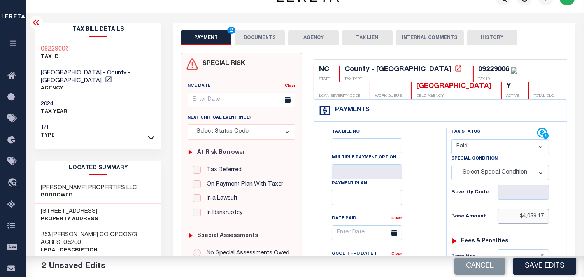
scroll to position [302, 0]
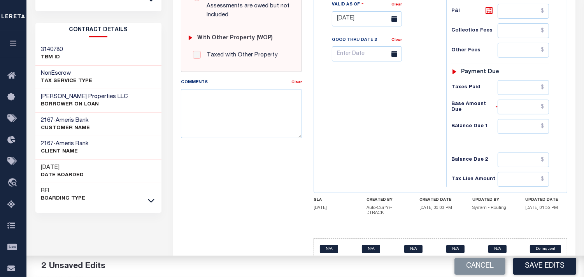
type input "$4,059.17"
drag, startPoint x: 530, startPoint y: 129, endPoint x: 491, endPoint y: 128, distance: 38.1
click at [530, 129] on input "text" at bounding box center [523, 126] width 51 height 15
type input "$0.00"
drag, startPoint x: 328, startPoint y: 129, endPoint x: 336, endPoint y: 130, distance: 7.8
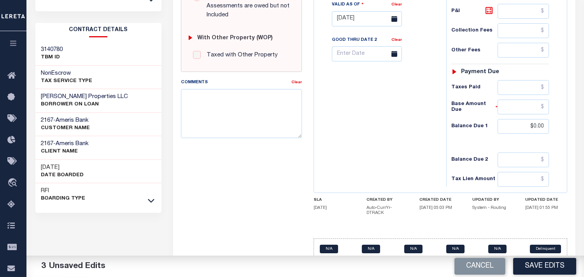
click at [330, 130] on div "Tax Bill No Multiple Payment Option Payment Plan Clear" at bounding box center [378, 15] width 125 height 344
click at [515, 100] on div "Tax Status Status - Select Status Code -" at bounding box center [502, 15] width 113 height 344
drag, startPoint x: 519, startPoint y: 91, endPoint x: 442, endPoint y: 102, distance: 77.8
click at [519, 91] on input "text" at bounding box center [523, 87] width 51 height 15
paste input "4,059.17"
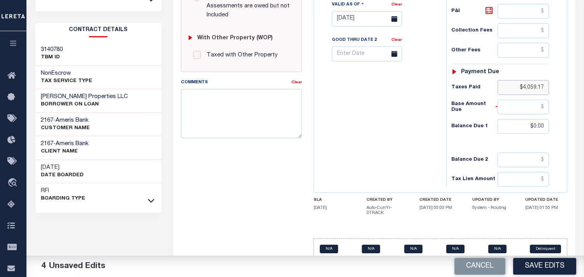
type input "$4,059.17"
drag, startPoint x: 428, startPoint y: 112, endPoint x: 484, endPoint y: 161, distance: 73.9
click at [438, 121] on div "Tax Bill No Multiple Payment Option Payment Plan Clear" at bounding box center [378, 15] width 125 height 344
click at [550, 267] on button "Save Edits" at bounding box center [544, 266] width 63 height 17
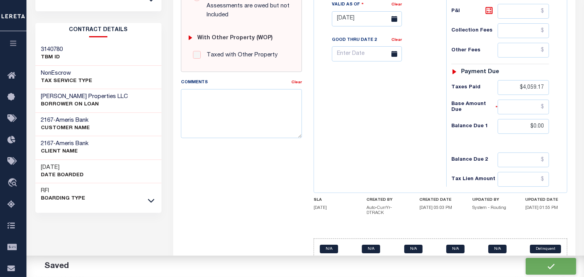
checkbox input "false"
type input "$4,059.17"
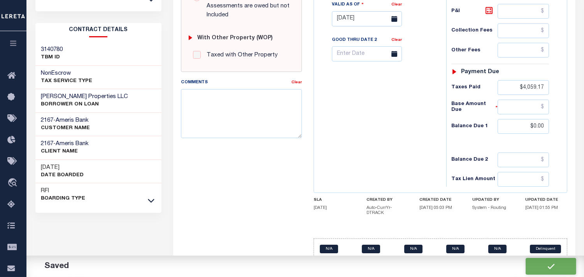
type input "$4,059.17"
type input "$0"
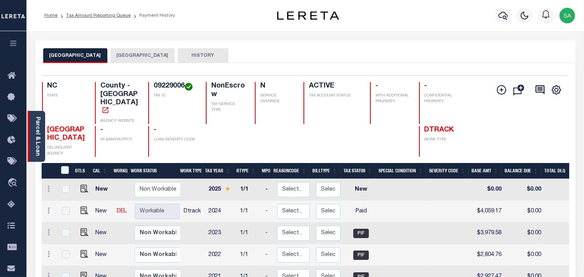
click at [39, 133] on link "Parcel & Loan" at bounding box center [37, 136] width 5 height 39
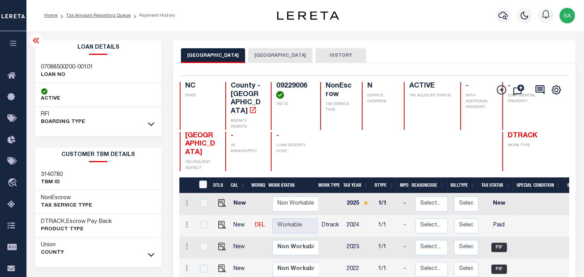
click at [257, 56] on button "[GEOGRAPHIC_DATA]" at bounding box center [280, 55] width 64 height 15
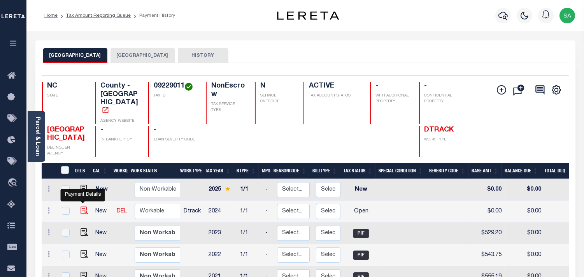
click at [81, 207] on img "" at bounding box center [85, 211] width 8 height 8
checkbox input "true"
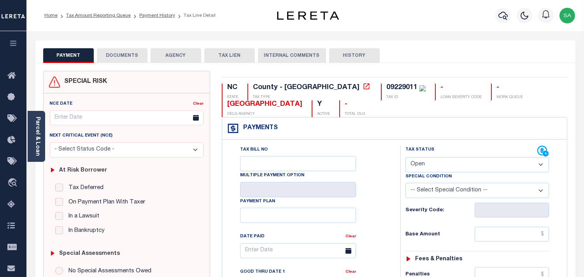
click at [429, 168] on select "- Select Status Code - Open Due/Unpaid Paid Incomplete No Tax Due Internal Refu…" at bounding box center [477, 164] width 144 height 15
select select "PYD"
click at [405, 158] on select "- Select Status Code - Open Due/Unpaid Paid Incomplete No Tax Due Internal Refu…" at bounding box center [477, 164] width 144 height 15
type input "[DATE]"
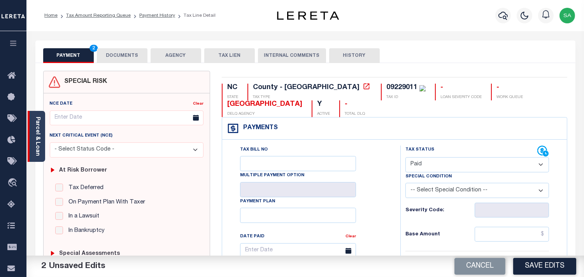
click at [42, 138] on div "Parcel & Loan" at bounding box center [37, 136] width 18 height 51
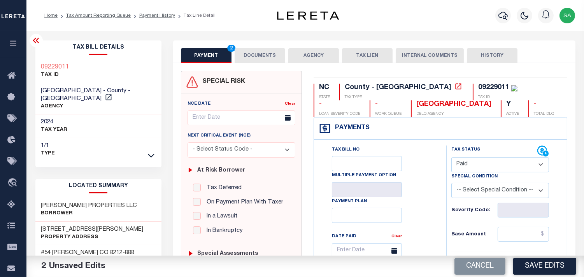
click at [272, 54] on button "DOCUMENTS" at bounding box center [260, 55] width 51 height 15
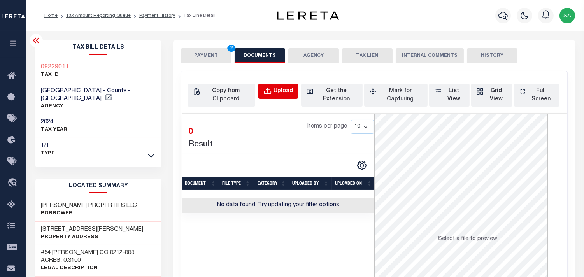
click at [278, 91] on div "Upload" at bounding box center [283, 91] width 19 height 9
select select "POP"
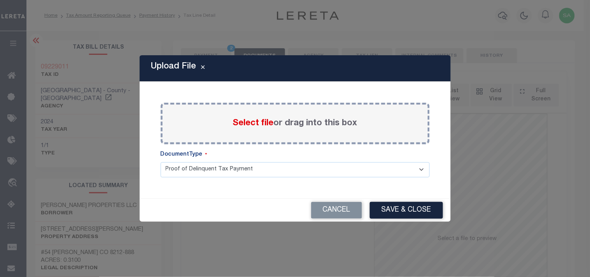
click at [254, 120] on span "Select file" at bounding box center [253, 123] width 41 height 9
click at [0, 0] on input "Select file or drag into this box" at bounding box center [0, 0] width 0 height 0
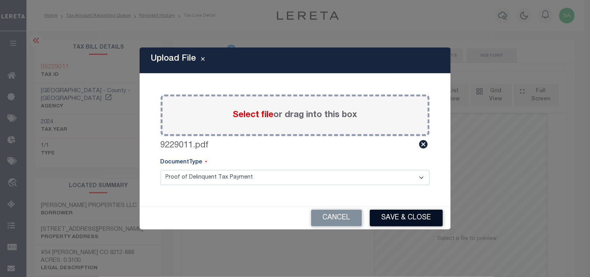
click at [380, 217] on button "Save & Close" at bounding box center [406, 218] width 73 height 17
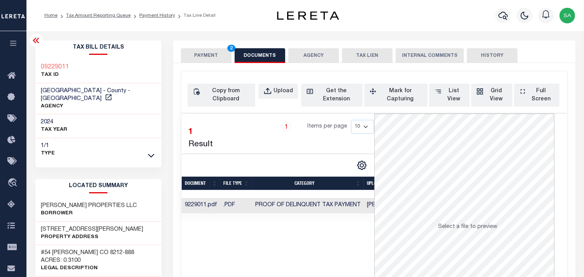
click at [197, 55] on button "PAYMENT 2" at bounding box center [206, 55] width 51 height 15
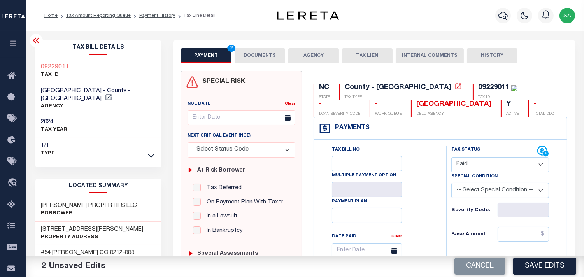
scroll to position [216, 0]
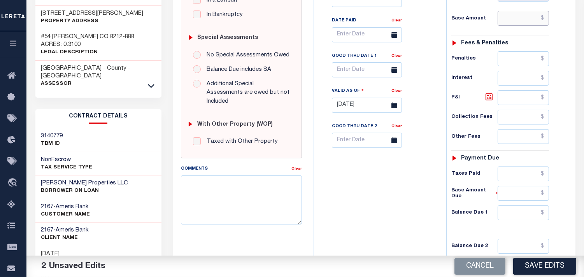
drag, startPoint x: 523, startPoint y: 18, endPoint x: 457, endPoint y: 18, distance: 66.2
click at [523, 18] on input "text" at bounding box center [523, 18] width 51 height 15
paste input "539.78"
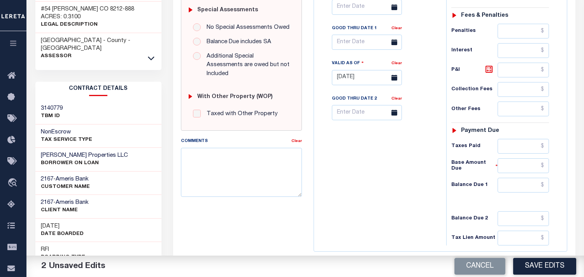
scroll to position [311, 0]
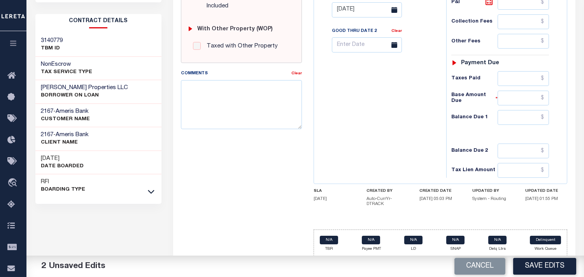
type input "$539.78"
drag, startPoint x: 535, startPoint y: 115, endPoint x: 441, endPoint y: 141, distance: 97.3
click at [535, 115] on input "text" at bounding box center [523, 117] width 51 height 15
type input "$0.00"
click at [335, 145] on div "Tax Bill No Multiple Payment Option Payment Plan Clear" at bounding box center [378, 6] width 125 height 344
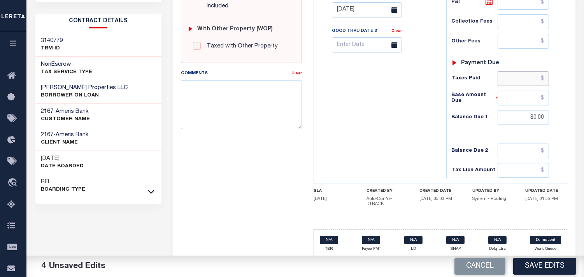
drag, startPoint x: 525, startPoint y: 82, endPoint x: 518, endPoint y: 86, distance: 8.2
click at [525, 82] on input "text" at bounding box center [523, 78] width 51 height 15
paste input "539.78"
type input "$539.78"
click at [372, 133] on div "Tax Bill No Multiple Payment Option Payment Plan Clear" at bounding box center [378, 6] width 125 height 344
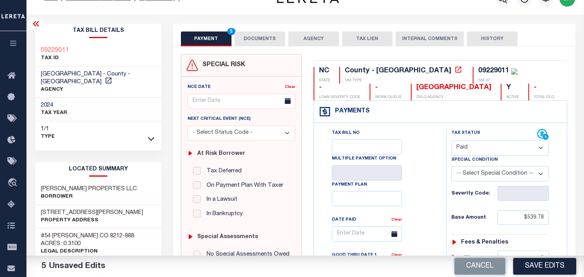
scroll to position [0, 0]
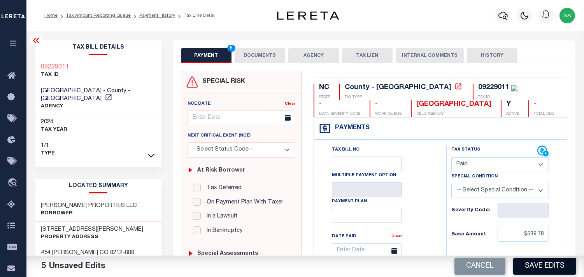
click at [535, 267] on button "Save Edits" at bounding box center [544, 266] width 63 height 17
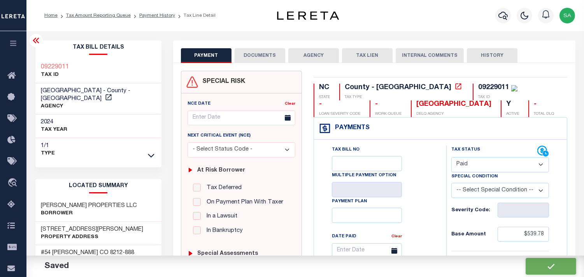
checkbox input "false"
type input "$539.78"
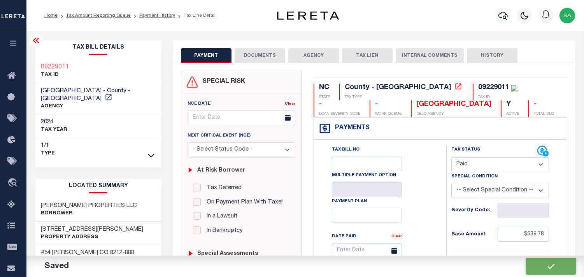
type input "$539.78"
type input "$0"
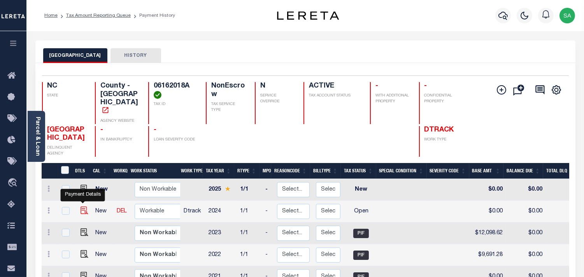
click at [81, 207] on img "" at bounding box center [85, 211] width 8 height 8
checkbox input "true"
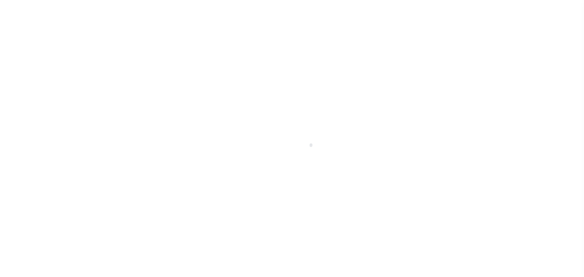
select select "OP2"
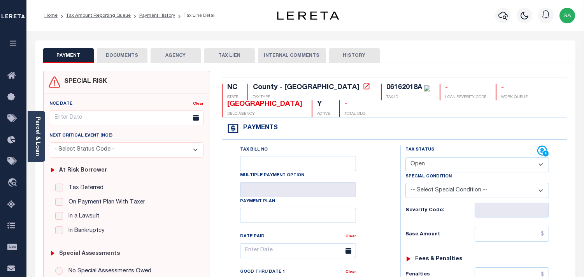
click at [43, 152] on div "Parcel & Loan" at bounding box center [37, 136] width 18 height 51
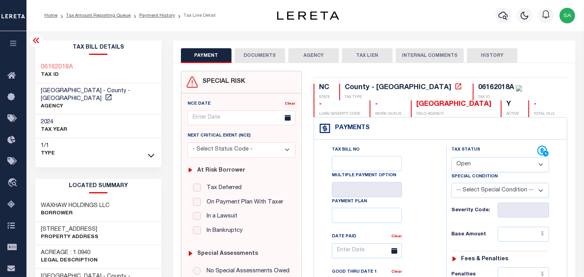
click at [266, 53] on button "DOCUMENTS" at bounding box center [260, 55] width 51 height 15
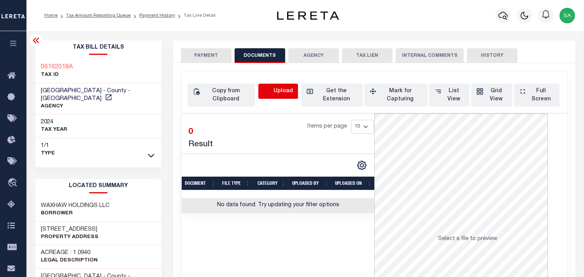
click at [266, 89] on icon "button" at bounding box center [267, 91] width 9 height 9
select select "POP"
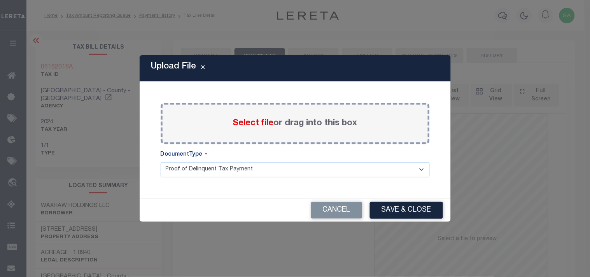
click at [261, 125] on span "Select file" at bounding box center [253, 123] width 41 height 9
click at [0, 0] on input "Select file or drag into this box" at bounding box center [0, 0] width 0 height 0
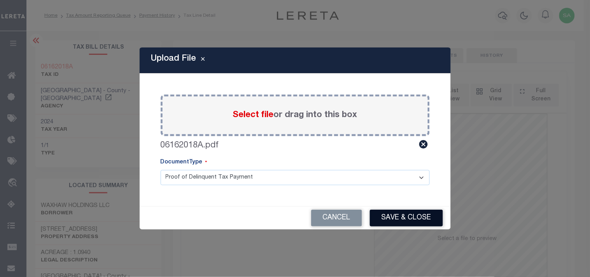
click at [414, 222] on button "Save & Close" at bounding box center [406, 218] width 73 height 17
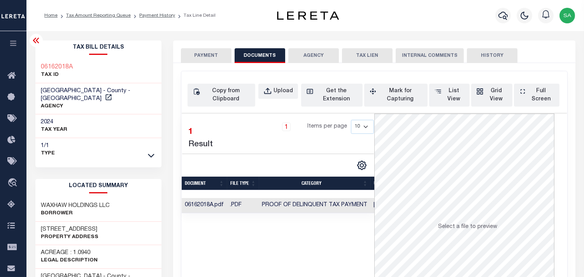
click at [219, 58] on button "PAYMENT" at bounding box center [206, 55] width 51 height 15
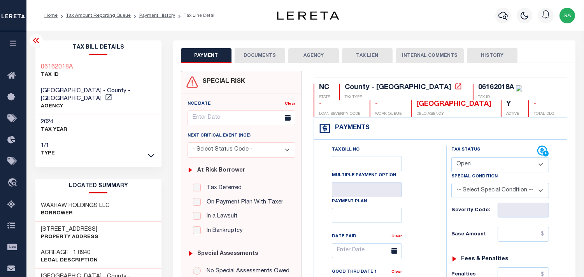
click at [476, 162] on select "- Select Status Code - Open Due/Unpaid Paid Incomplete No Tax Due Internal Refu…" at bounding box center [500, 164] width 98 height 15
select select "PYD"
click at [451, 158] on select "- Select Status Code - Open Due/Unpaid Paid Incomplete No Tax Due Internal Refu…" at bounding box center [500, 164] width 98 height 15
type input "09/09/2025"
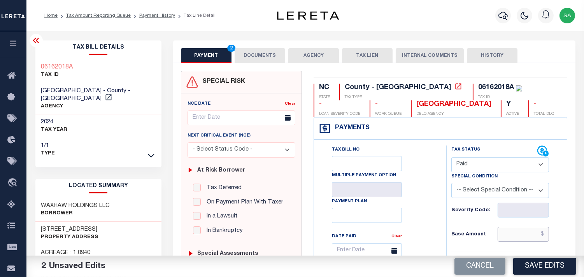
drag, startPoint x: 516, startPoint y: 234, endPoint x: 486, endPoint y: 230, distance: 30.2
click at [516, 234] on input "text" at bounding box center [523, 234] width 51 height 15
paste input "12,222.60"
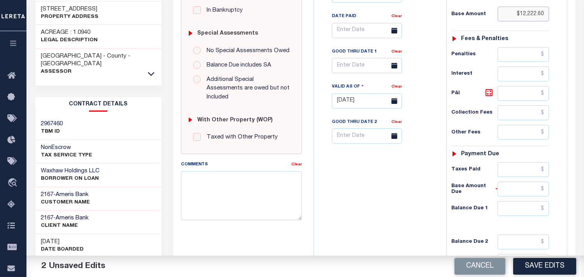
scroll to position [259, 0]
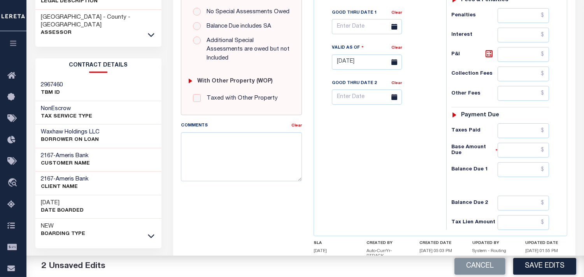
type input "$12,222.60"
drag, startPoint x: 514, startPoint y: 172, endPoint x: 484, endPoint y: 172, distance: 30.0
click at [514, 172] on input "text" at bounding box center [523, 169] width 51 height 15
type input "$0.00"
click at [376, 172] on div "Tax Bill No Multiple Payment Option Payment Plan Clear" at bounding box center [378, 58] width 125 height 344
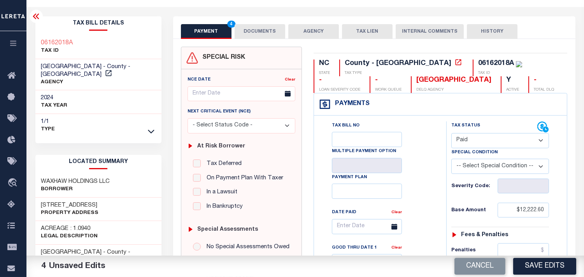
scroll to position [0, 0]
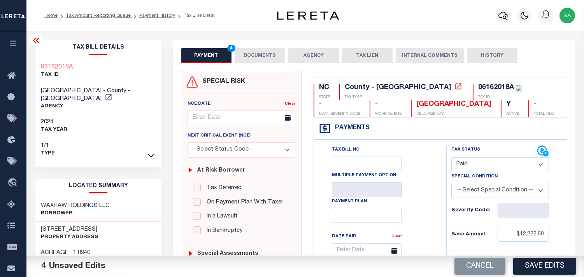
click at [247, 60] on button "DOCUMENTS" at bounding box center [260, 55] width 51 height 15
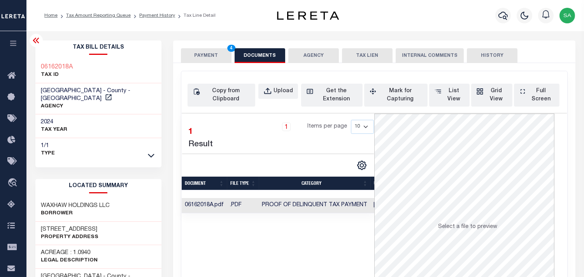
click at [215, 60] on button "PAYMENT 4" at bounding box center [206, 55] width 51 height 15
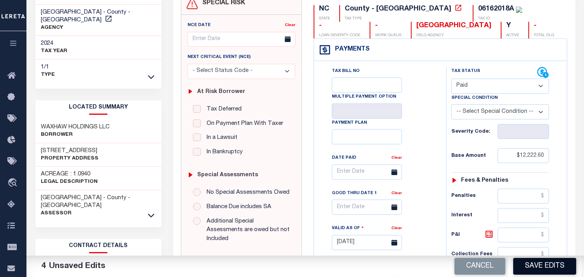
scroll to position [173, 0]
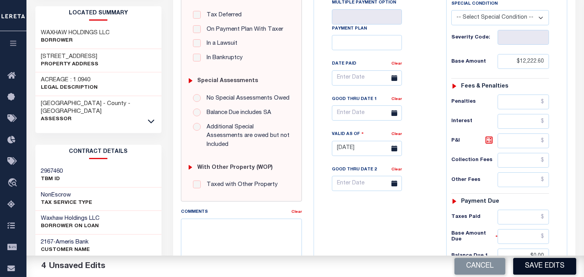
click at [545, 262] on button "Save Edits" at bounding box center [544, 266] width 63 height 17
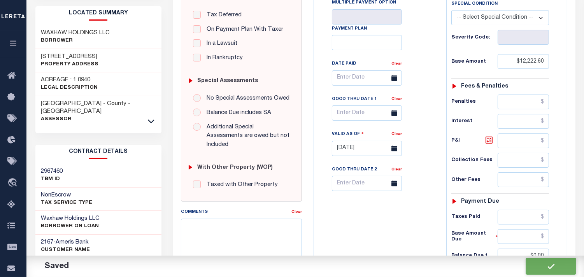
checkbox input "false"
type input "$12,222.6"
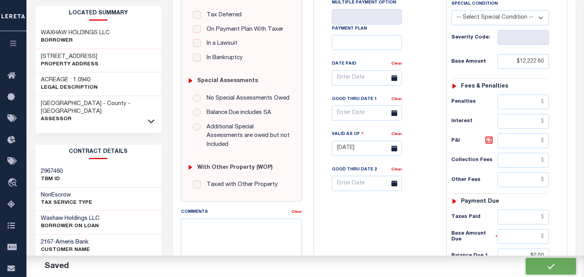
type input "$0"
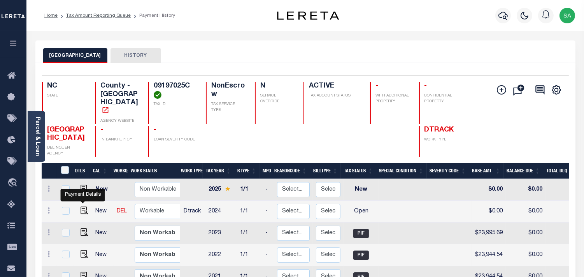
drag, startPoint x: 84, startPoint y: 197, endPoint x: 89, endPoint y: 196, distance: 5.6
click at [84, 207] on img "" at bounding box center [85, 211] width 8 height 8
checkbox input "true"
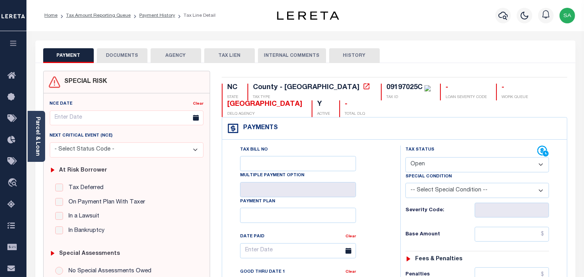
drag, startPoint x: 428, startPoint y: 158, endPoint x: 428, endPoint y: 170, distance: 11.7
click at [428, 158] on select "- Select Status Code - Open Due/Unpaid Paid Incomplete No Tax Due Internal Refu…" at bounding box center [477, 164] width 144 height 15
select select "PYD"
click at [405, 158] on select "- Select Status Code - Open Due/Unpaid Paid Incomplete No Tax Due Internal Refu…" at bounding box center [477, 164] width 144 height 15
type input "[DATE]"
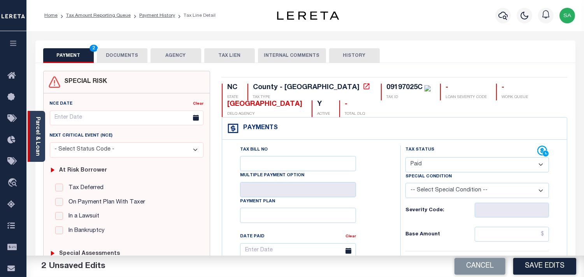
click at [37, 139] on link "Parcel & Loan" at bounding box center [37, 136] width 5 height 39
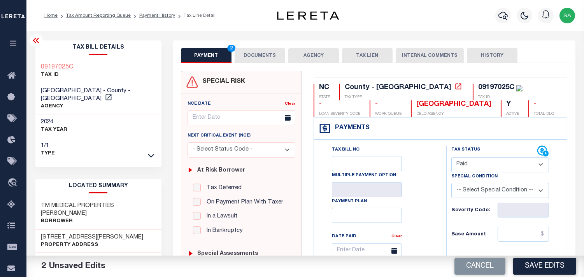
click at [255, 56] on button "DOCUMENTS" at bounding box center [260, 55] width 51 height 15
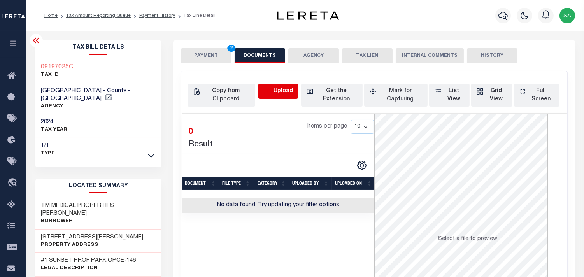
click at [265, 90] on icon "button" at bounding box center [267, 91] width 9 height 9
select select "POP"
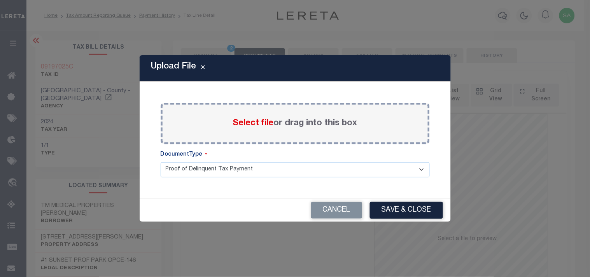
click at [264, 121] on span "Select file" at bounding box center [253, 123] width 41 height 9
click at [0, 0] on input "Select file or drag into this box" at bounding box center [0, 0] width 0 height 0
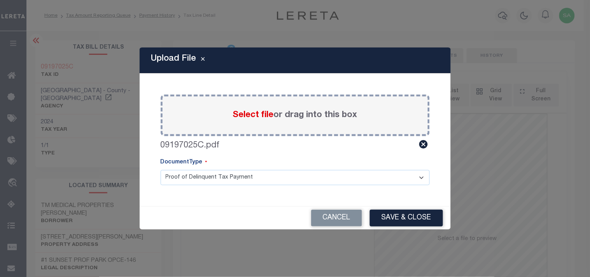
click at [367, 207] on div "Cancel Save & Close" at bounding box center [295, 218] width 311 height 23
click at [386, 208] on div "Cancel Save & Close" at bounding box center [295, 218] width 311 height 23
click at [390, 213] on button "Save & Close" at bounding box center [406, 218] width 73 height 17
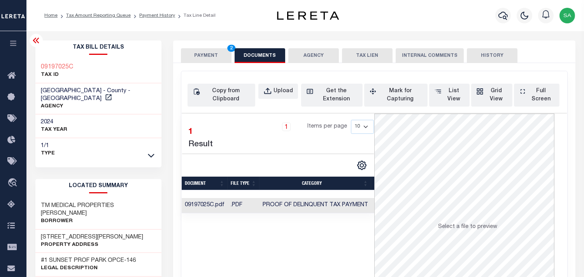
click at [205, 55] on button "PAYMENT 2" at bounding box center [206, 55] width 51 height 15
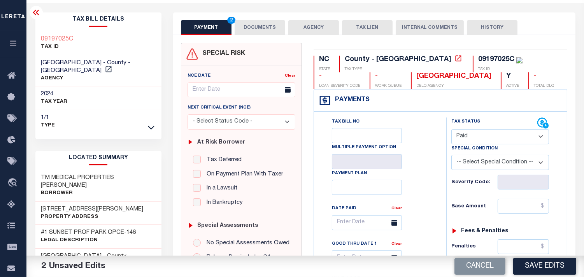
scroll to position [43, 0]
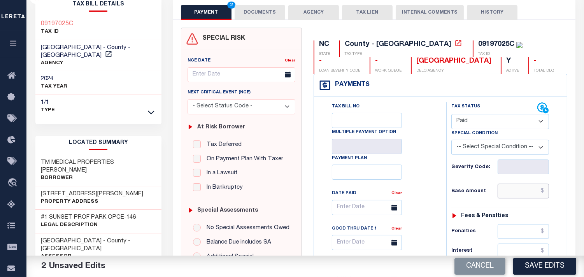
drag, startPoint x: 507, startPoint y: 193, endPoint x: 470, endPoint y: 189, distance: 38.0
click at [507, 193] on input "text" at bounding box center [523, 191] width 51 height 15
paste input "23,995.69"
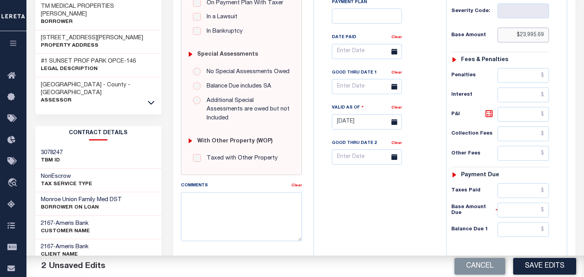
scroll to position [302, 0]
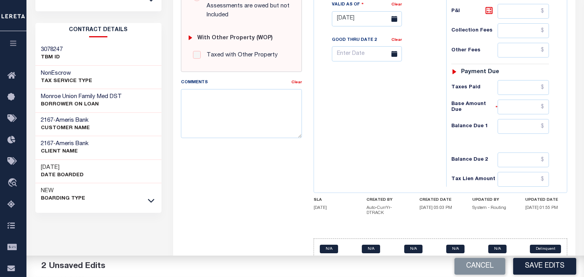
type input "$23,995.69"
click at [538, 121] on input "text" at bounding box center [523, 126] width 51 height 15
type input "$0.00"
drag, startPoint x: 335, startPoint y: 121, endPoint x: 451, endPoint y: 121, distance: 116.0
click at [335, 121] on div "Tax Bill No Multiple Payment Option Payment Plan Clear" at bounding box center [378, 15] width 125 height 344
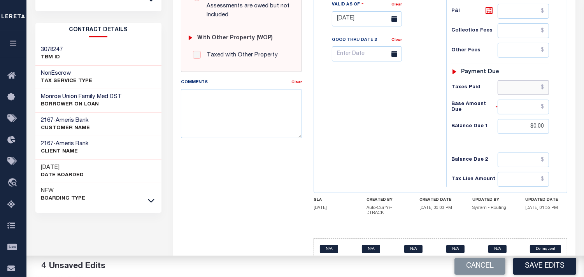
drag, startPoint x: 529, startPoint y: 95, endPoint x: 525, endPoint y: 96, distance: 4.7
click at [529, 95] on input "text" at bounding box center [523, 87] width 51 height 15
paste input "23,995.69"
type input "$23,995.69"
click at [391, 125] on div "Tax Bill No Multiple Payment Option Payment Plan Clear" at bounding box center [378, 15] width 125 height 344
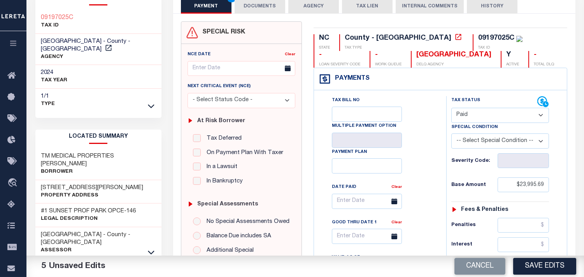
scroll to position [0, 0]
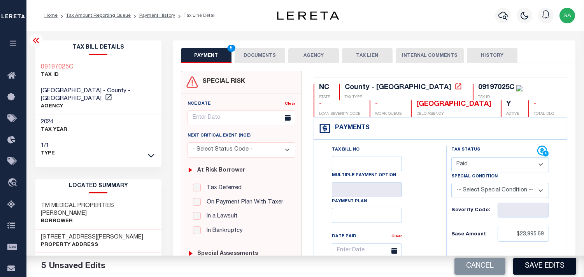
click at [554, 263] on button "Save Edits" at bounding box center [544, 266] width 63 height 17
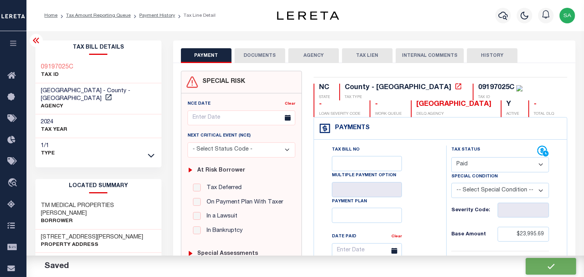
checkbox input "false"
type input "$23,995.69"
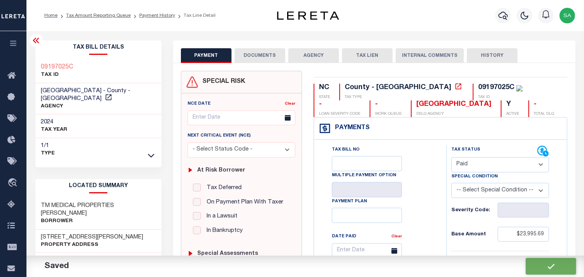
type input "$23,995.69"
type input "$0"
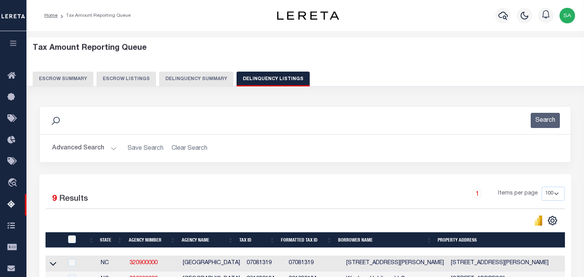
select select "100"
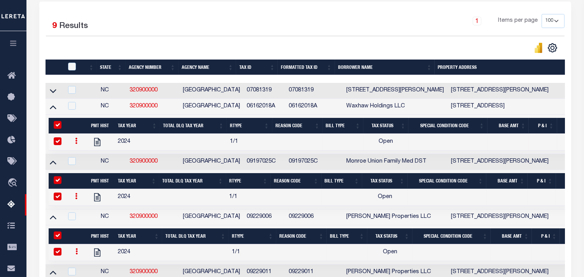
scroll to position [365, 0]
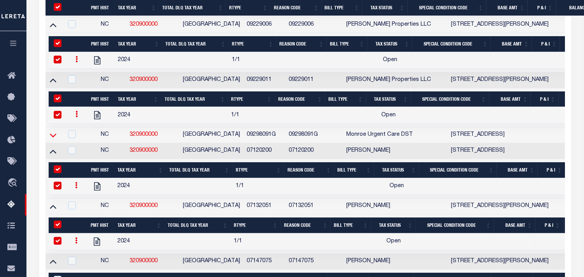
click at [53, 139] on icon at bounding box center [53, 135] width 7 height 8
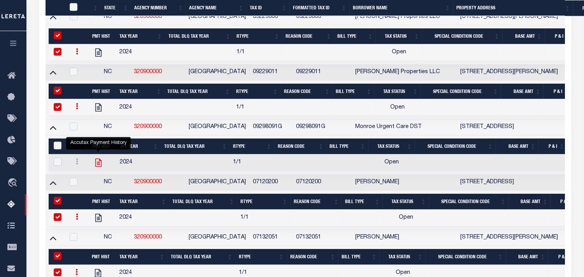
drag, startPoint x: 96, startPoint y: 167, endPoint x: 215, endPoint y: 2, distance: 203.5
click at [96, 167] on icon "" at bounding box center [98, 163] width 10 height 10
checkbox input "true"
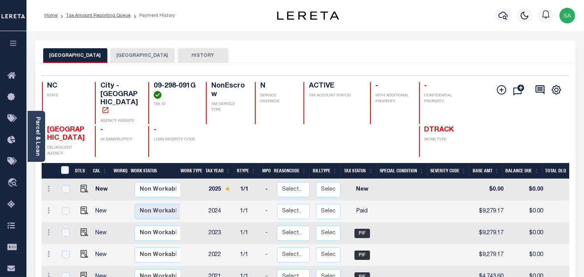
click at [121, 56] on button "[GEOGRAPHIC_DATA]" at bounding box center [143, 55] width 64 height 15
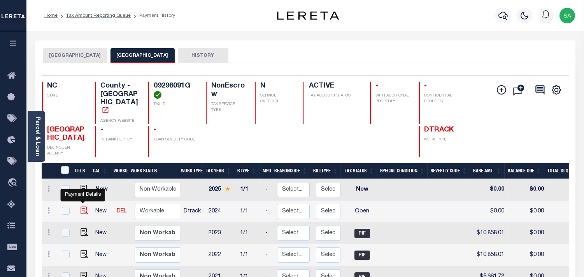
click at [82, 207] on img "" at bounding box center [85, 211] width 8 height 8
checkbox input "true"
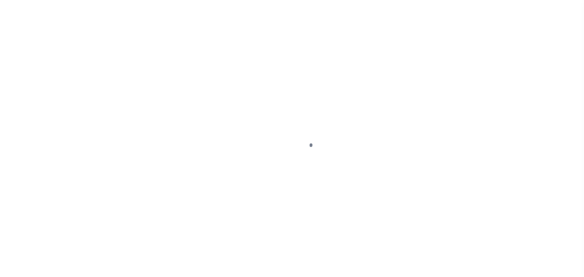
select select "OP2"
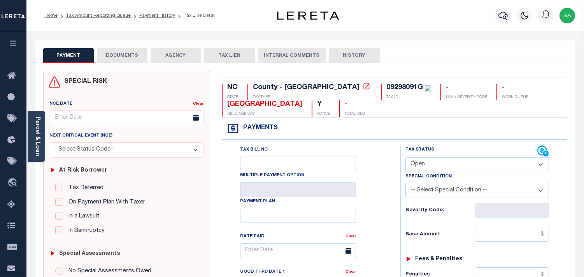
drag, startPoint x: 128, startPoint y: 53, endPoint x: 122, endPoint y: 104, distance: 50.6
click at [128, 53] on button "DOCUMENTS" at bounding box center [122, 55] width 51 height 15
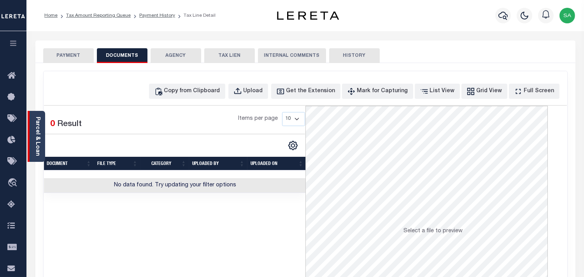
click at [40, 141] on link "Parcel & Loan" at bounding box center [37, 136] width 5 height 39
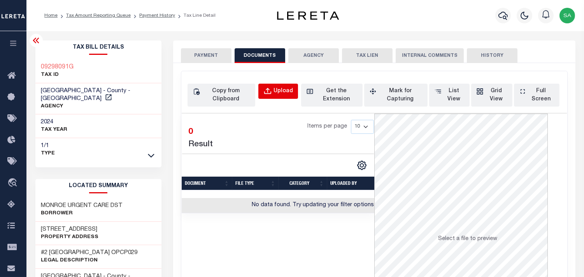
click at [281, 92] on div "Upload" at bounding box center [283, 91] width 19 height 9
select select "POP"
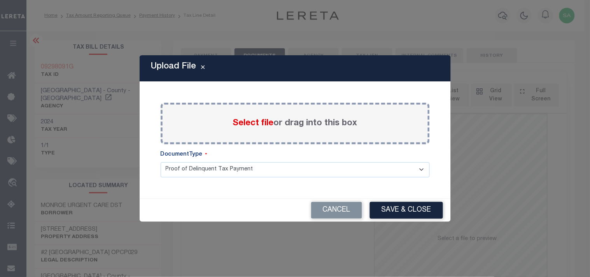
click at [258, 123] on span "Select file" at bounding box center [253, 123] width 41 height 9
click at [0, 0] on input "Select file or drag into this box" at bounding box center [0, 0] width 0 height 0
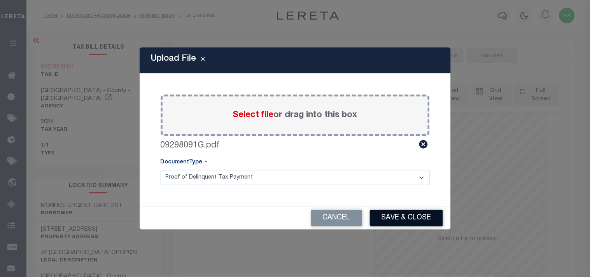
click at [416, 222] on button "Save & Close" at bounding box center [406, 218] width 73 height 17
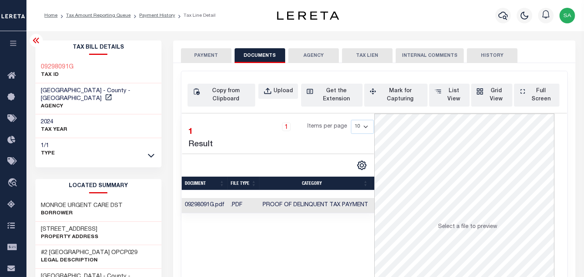
click at [190, 56] on button "PAYMENT" at bounding box center [206, 55] width 51 height 15
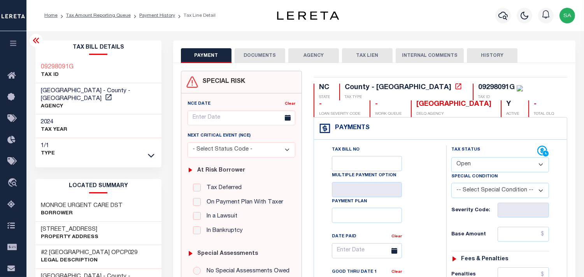
click at [473, 167] on select "- Select Status Code - Open Due/Unpaid Paid Incomplete No Tax Due Internal Refu…" at bounding box center [500, 164] width 98 height 15
select select "PYD"
click at [451, 158] on select "- Select Status Code - Open Due/Unpaid Paid Incomplete No Tax Due Internal Refu…" at bounding box center [500, 164] width 98 height 15
type input "[DATE]"
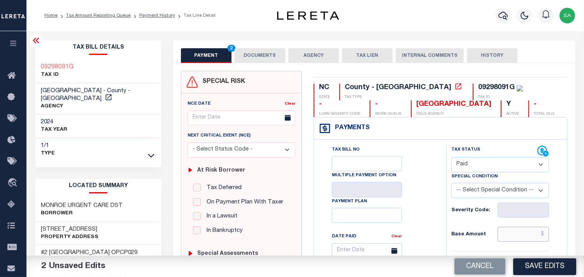
click at [526, 238] on input "text" at bounding box center [523, 234] width 51 height 15
paste input "11,075.17"
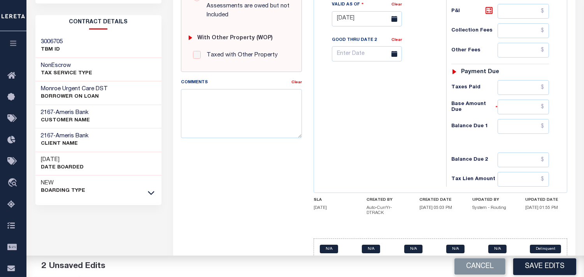
type input "$11,075.17"
click at [514, 95] on input "text" at bounding box center [523, 87] width 51 height 15
paste input "11,075.17"
type input "$11,075.17"
click at [511, 130] on input "text" at bounding box center [523, 126] width 51 height 15
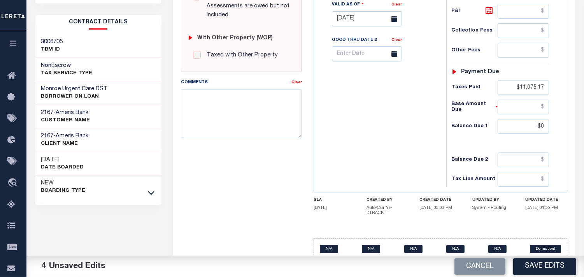
type input "$0.00"
click at [409, 116] on div "Tax Bill No Multiple Payment Option Payment Plan Clear" at bounding box center [378, 15] width 125 height 344
click at [556, 262] on button "Save Edits" at bounding box center [544, 266] width 63 height 17
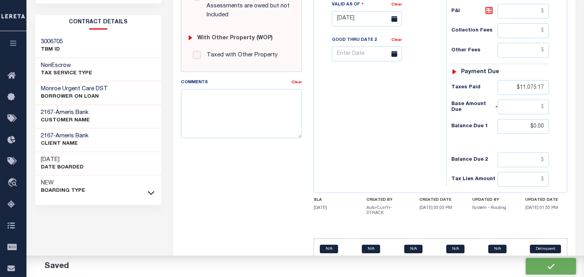
checkbox input "false"
type input "$11,075.17"
type input "$0"
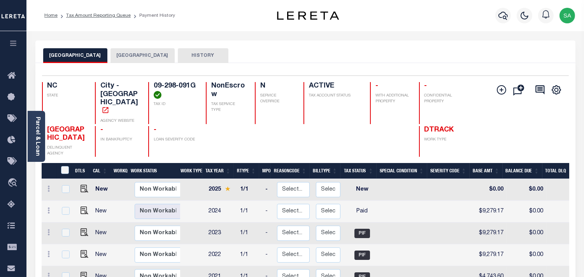
click at [119, 53] on button "[GEOGRAPHIC_DATA]" at bounding box center [143, 55] width 64 height 15
